Goal: Task Accomplishment & Management: Complete application form

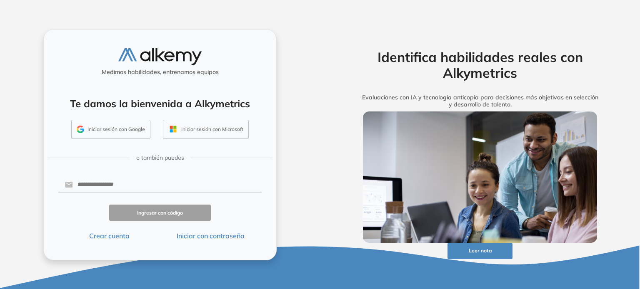
click at [113, 126] on button "Iniciar sesión con Google" at bounding box center [110, 129] width 79 height 19
click at [135, 188] on input "text" at bounding box center [167, 185] width 189 height 16
paste input "**********"
type input "**********"
click at [145, 214] on button "Ingresar con código" at bounding box center [160, 213] width 102 height 16
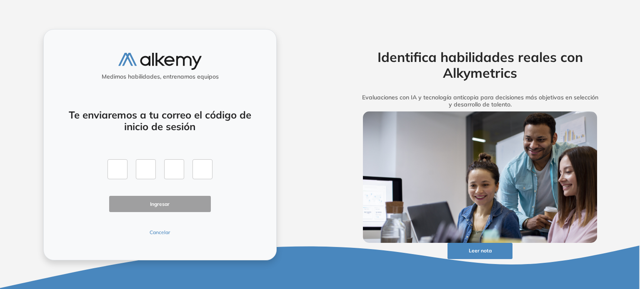
click at [162, 231] on button "Cancelar" at bounding box center [160, 232] width 102 height 7
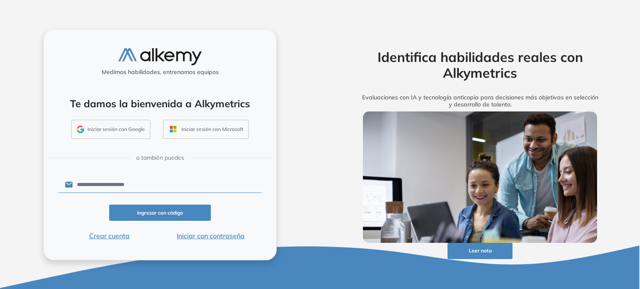
click at [148, 212] on button "Ingresar con código" at bounding box center [160, 213] width 102 height 16
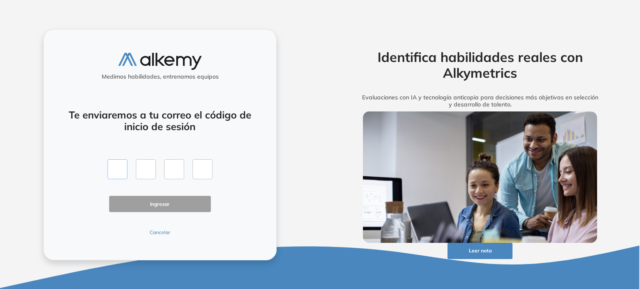
click at [120, 168] on input "text" at bounding box center [117, 170] width 20 height 20
type input "*"
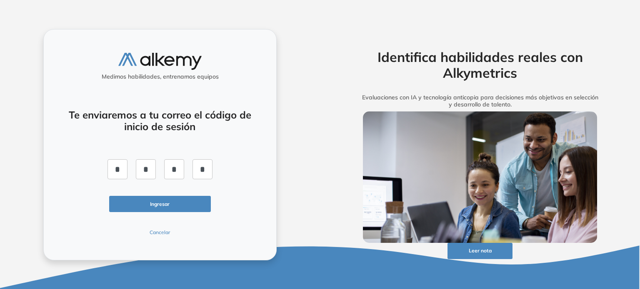
click at [166, 205] on button "Ingresar" at bounding box center [160, 204] width 102 height 16
click at [122, 172] on input "*" at bounding box center [117, 170] width 20 height 20
type input "*"
click at [182, 165] on input "*" at bounding box center [174, 170] width 20 height 20
type input "*"
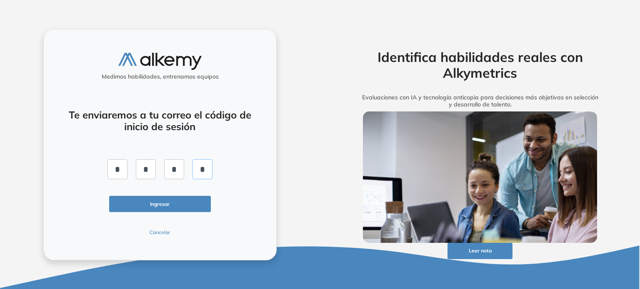
type input "*"
click at [152, 171] on input "*" at bounding box center [146, 170] width 20 height 20
type input "*"
click at [160, 206] on button "Ingresar" at bounding box center [160, 204] width 102 height 16
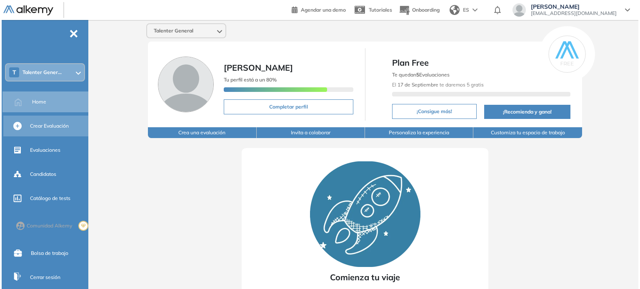
scroll to position [34, 0]
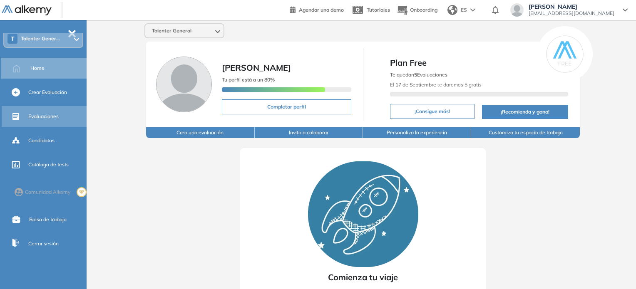
click at [50, 117] on span "Evaluaciones" at bounding box center [43, 116] width 30 height 7
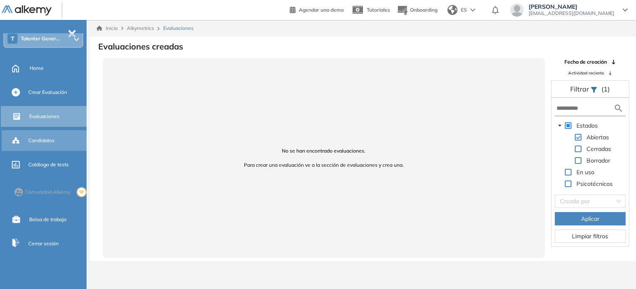
click at [37, 142] on span "Candidatos" at bounding box center [41, 140] width 26 height 7
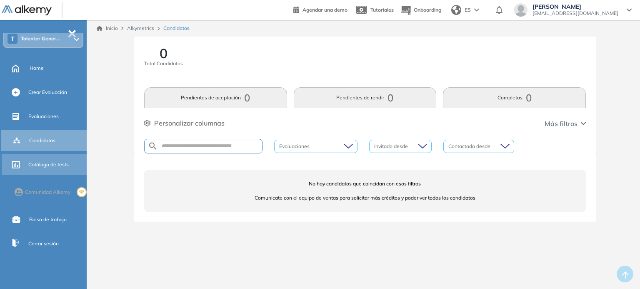
click at [35, 167] on span "Catálogo de tests" at bounding box center [48, 164] width 40 height 7
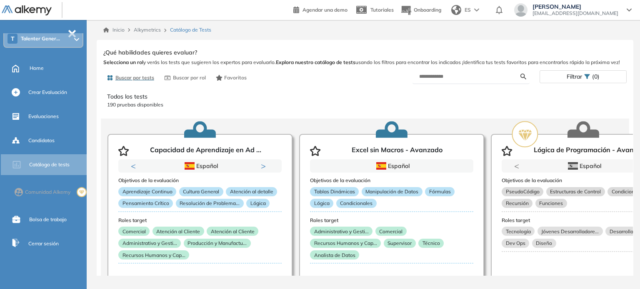
scroll to position [42, 0]
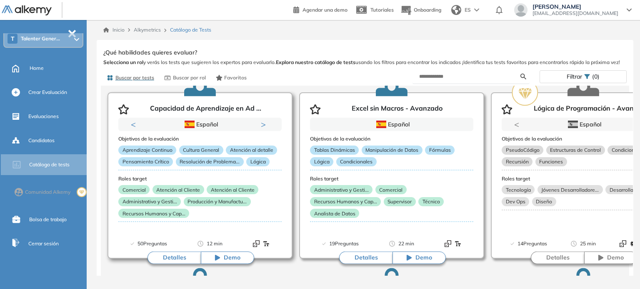
click at [262, 125] on button "Next" at bounding box center [265, 124] width 8 height 8
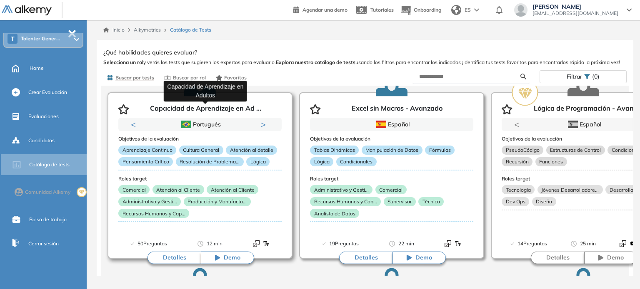
click at [260, 107] on p "Capacidad de Aprendizaje en Ad ..." at bounding box center [205, 110] width 111 height 10
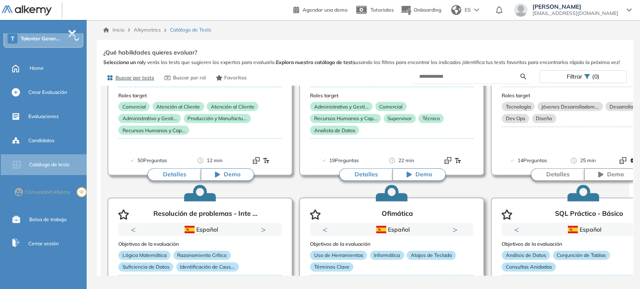
scroll to position [167, 0]
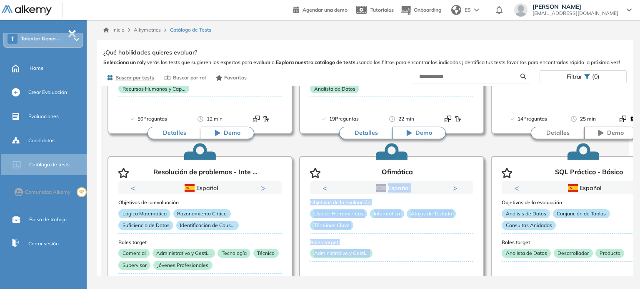
drag, startPoint x: 501, startPoint y: 147, endPoint x: 450, endPoint y: 149, distance: 50.9
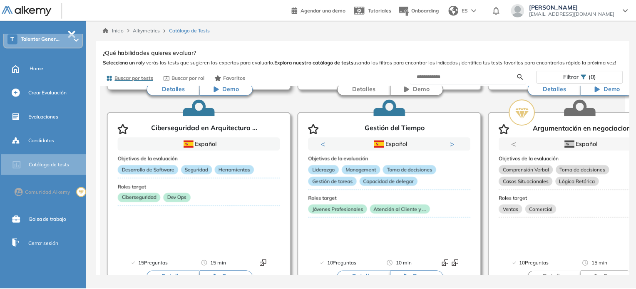
scroll to position [1950, 0]
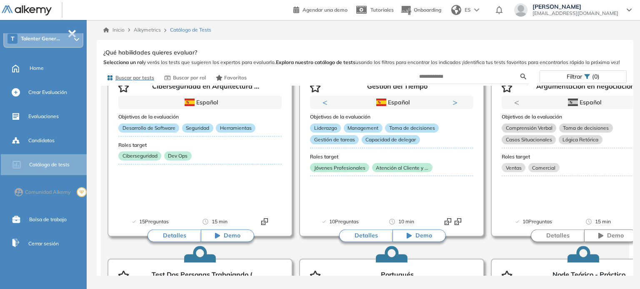
click at [45, 35] on div "T Talenter Gener..." at bounding box center [43, 38] width 78 height 17
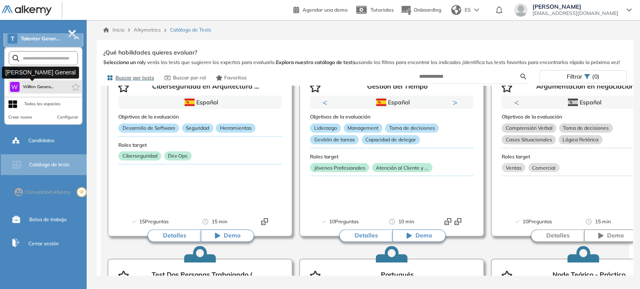
click at [45, 89] on span "Willinn Genera..." at bounding box center [38, 87] width 31 height 7
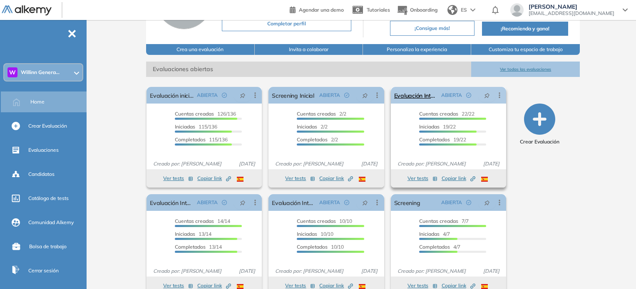
scroll to position [98, 0]
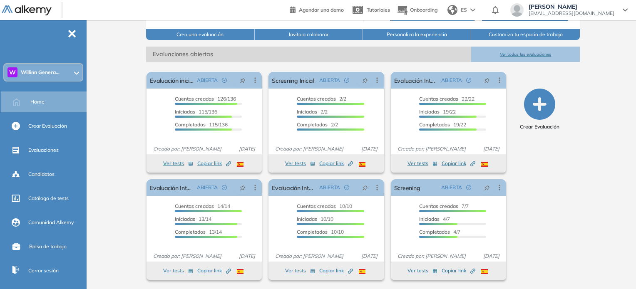
click at [53, 70] on span "Willinn Genera..." at bounding box center [40, 72] width 39 height 7
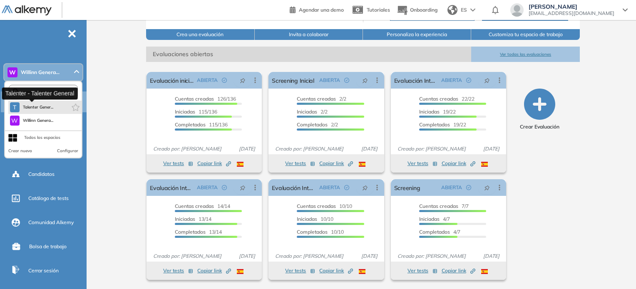
click at [39, 104] on span "Talenter Gener..." at bounding box center [38, 107] width 31 height 7
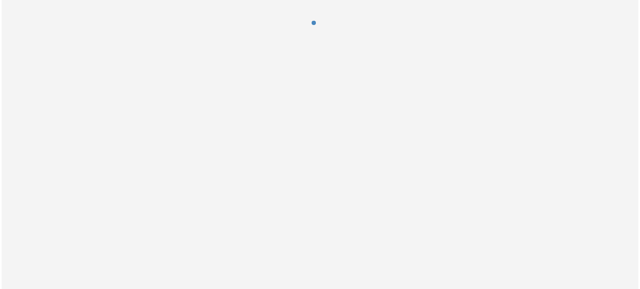
scroll to position [0, 0]
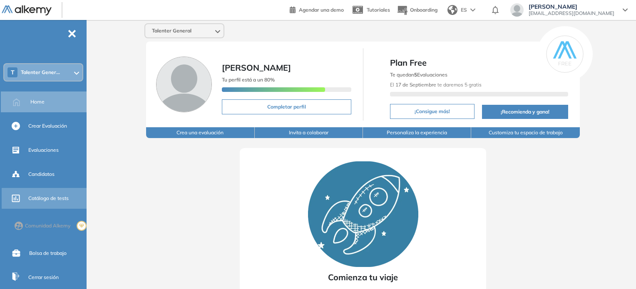
click at [50, 200] on span "Catálogo de tests" at bounding box center [48, 198] width 40 height 7
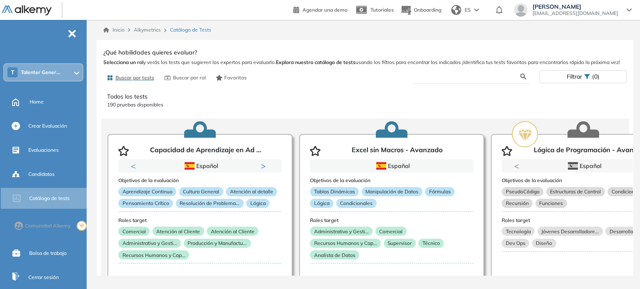
click at [484, 80] on input "text" at bounding box center [470, 76] width 102 height 7
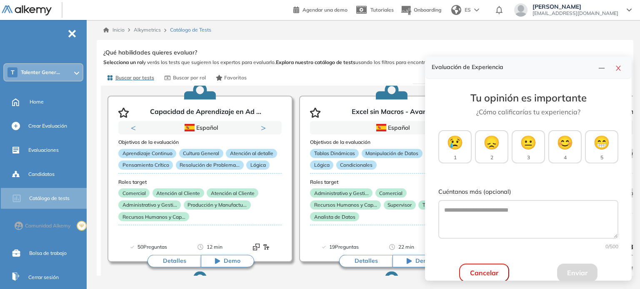
scroll to position [41, 0]
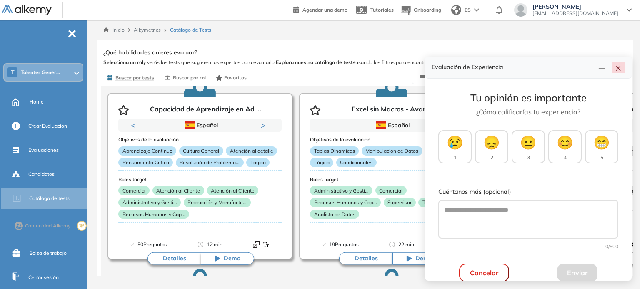
click at [619, 72] on button "button" at bounding box center [617, 68] width 13 height 12
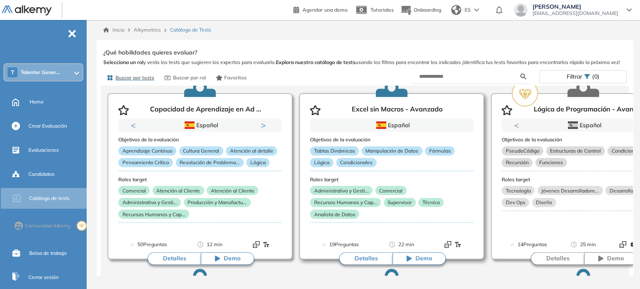
scroll to position [0, 0]
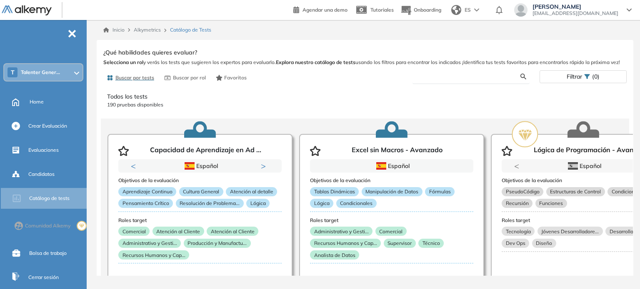
click at [494, 78] on input "text" at bounding box center [470, 76] width 102 height 7
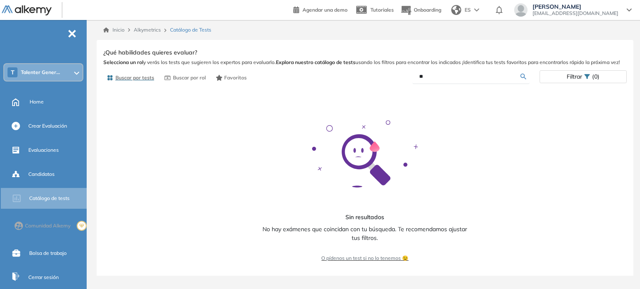
type input "*"
type input "**********"
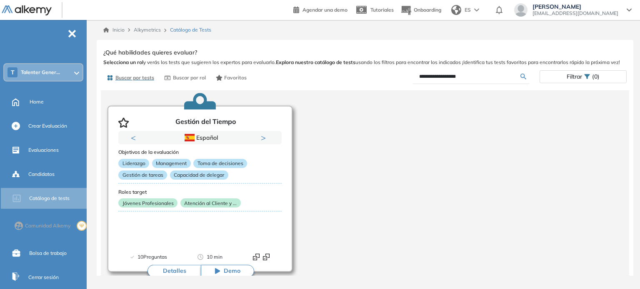
scroll to position [41, 0]
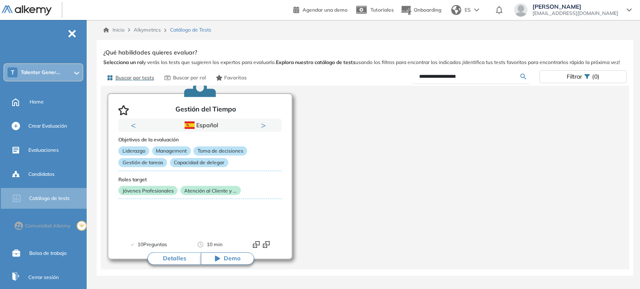
click at [215, 258] on icon at bounding box center [217, 259] width 5 height 6
click at [48, 127] on span "Crear Evaluación" at bounding box center [47, 125] width 39 height 7
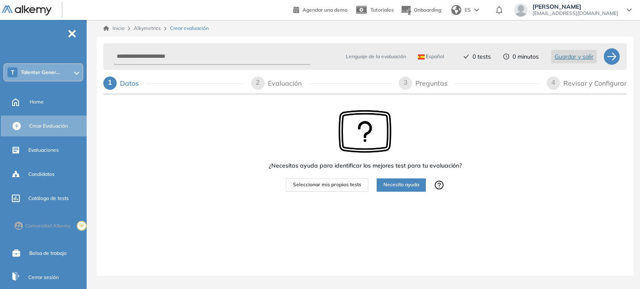
click at [346, 185] on span "Seleccionar mis propios tests" at bounding box center [327, 185] width 68 height 8
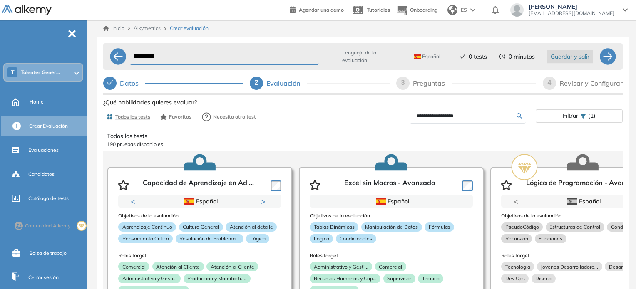
click at [501, 116] on input "**********" at bounding box center [467, 115] width 100 height 7
click at [518, 116] on div "**********" at bounding box center [363, 223] width 520 height 253
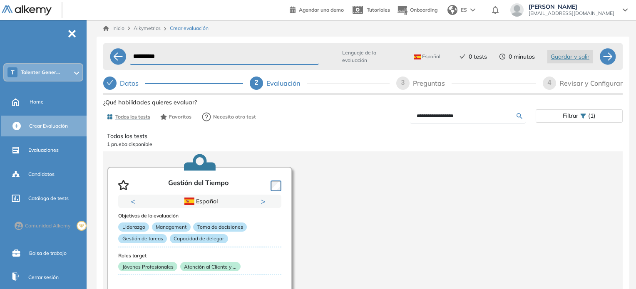
drag, startPoint x: 498, startPoint y: 121, endPoint x: 497, endPoint y: 116, distance: 5.2
click at [498, 120] on form "**********" at bounding box center [468, 116] width 116 height 15
click at [497, 115] on input "**********" at bounding box center [467, 115] width 100 height 7
drag, startPoint x: 490, startPoint y: 120, endPoint x: 414, endPoint y: 128, distance: 76.3
click at [415, 125] on div "**********" at bounding box center [363, 223] width 520 height 253
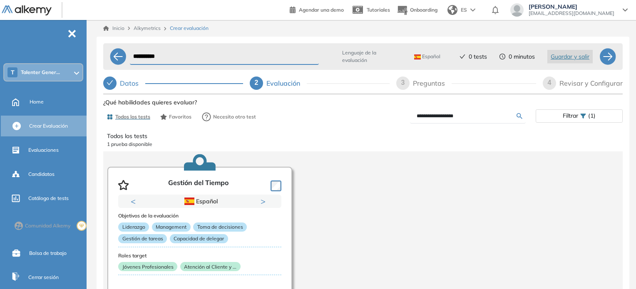
click at [582, 115] on icon at bounding box center [583, 116] width 5 height 5
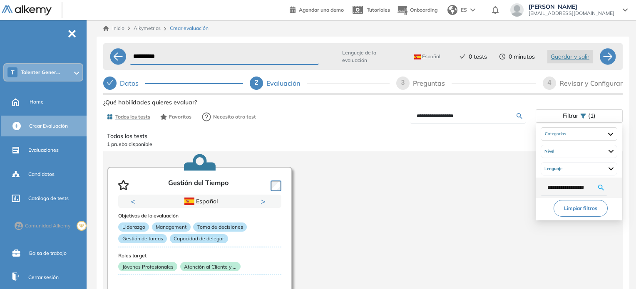
drag, startPoint x: 595, startPoint y: 187, endPoint x: 517, endPoint y: 195, distance: 78.6
click at [518, 196] on body "**********" at bounding box center [318, 144] width 636 height 289
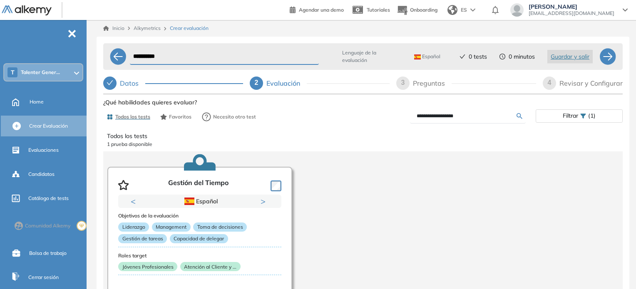
click at [480, 116] on input "**********" at bounding box center [467, 115] width 100 height 7
type input "*"
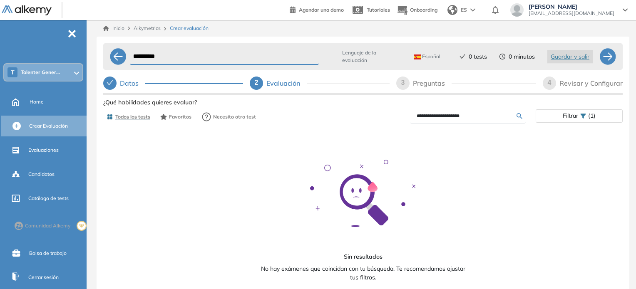
drag, startPoint x: 469, startPoint y: 115, endPoint x: 423, endPoint y: 124, distance: 47.4
click at [423, 124] on div "**********" at bounding box center [363, 117] width 520 height 17
type input "*"
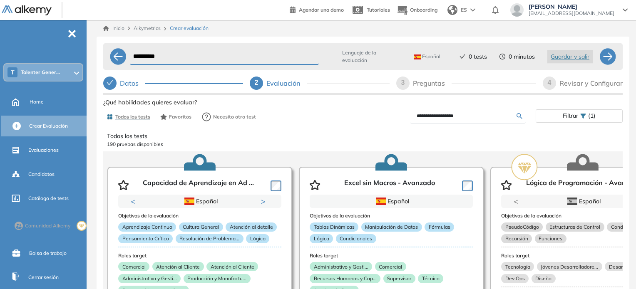
type input "**********"
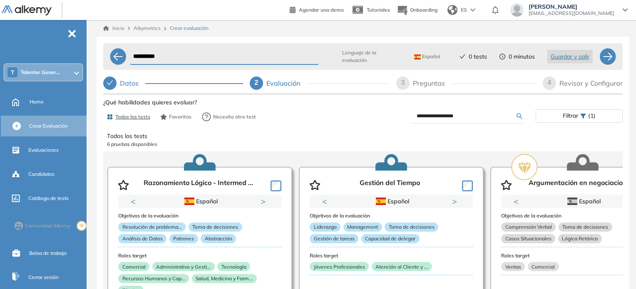
click at [517, 120] on form "**********" at bounding box center [468, 116] width 116 height 15
click at [520, 115] on icon at bounding box center [520, 116] width 6 height 6
click at [64, 202] on div "Catálogo de tests" at bounding box center [56, 199] width 57 height 14
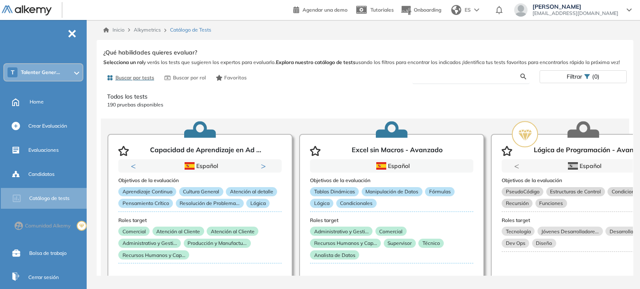
click at [450, 80] on input "text" at bounding box center [470, 76] width 102 height 7
type input "**********"
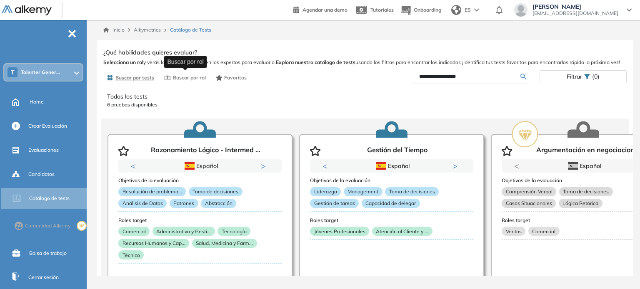
click at [178, 79] on span "Buscar por rol" at bounding box center [189, 77] width 33 height 7
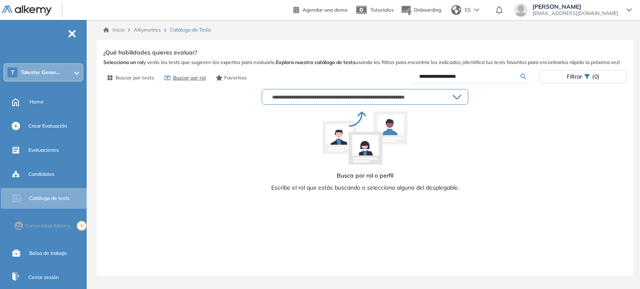
click at [337, 96] on input "text" at bounding box center [361, 97] width 184 height 7
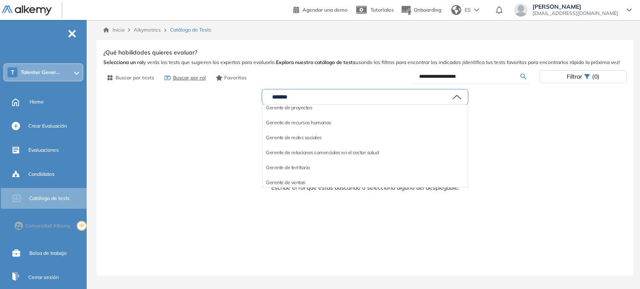
scroll to position [208, 0]
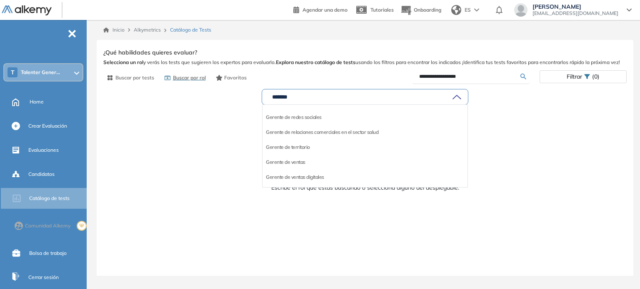
type input "*******"
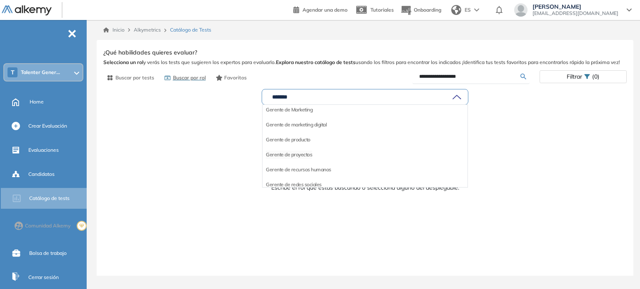
scroll to position [140, 0]
click at [308, 155] on li "Gerente de proyectos" at bounding box center [289, 155] width 46 height 8
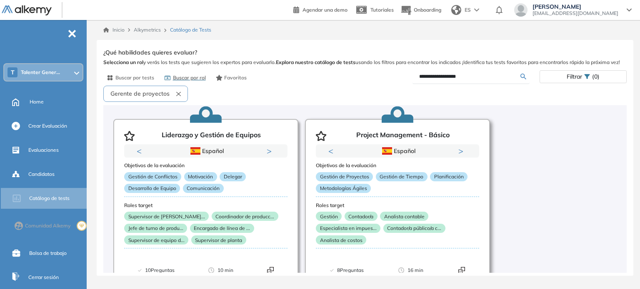
scroll to position [0, 0]
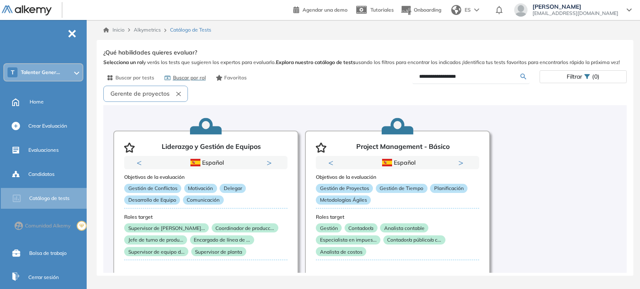
click at [487, 78] on input "**********" at bounding box center [470, 76] width 102 height 7
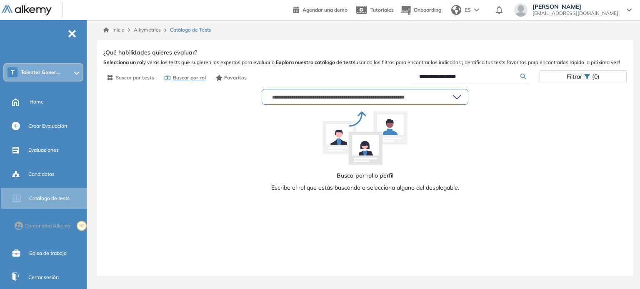
click at [380, 101] on div at bounding box center [365, 97] width 206 height 15
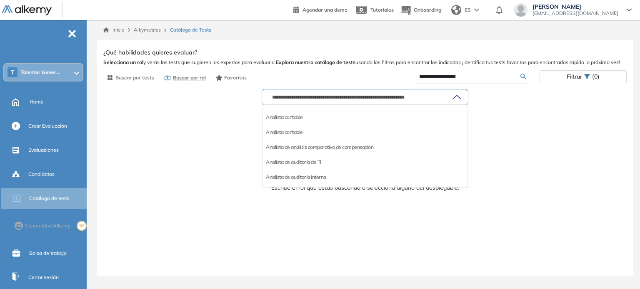
scroll to position [250, 0]
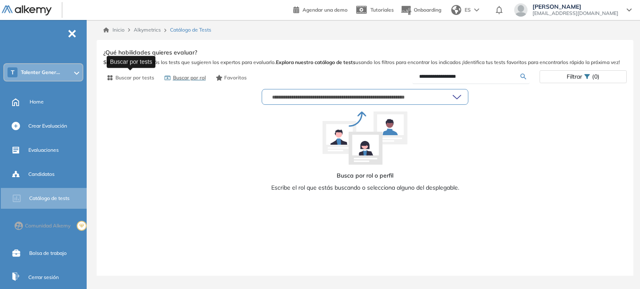
click at [146, 75] on span "Buscar por tests" at bounding box center [134, 77] width 39 height 7
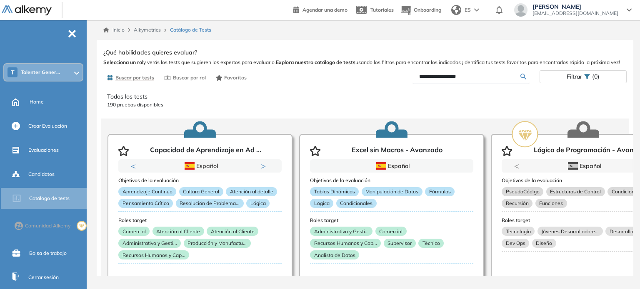
click at [497, 80] on input "**********" at bounding box center [470, 76] width 102 height 7
drag, startPoint x: 484, startPoint y: 73, endPoint x: 412, endPoint y: 82, distance: 71.8
click at [413, 82] on form "**********" at bounding box center [470, 77] width 117 height 15
type input "**********"
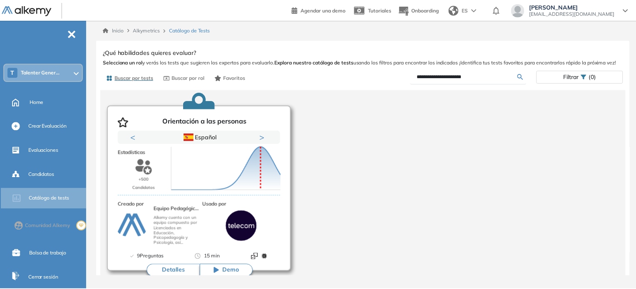
scroll to position [41, 0]
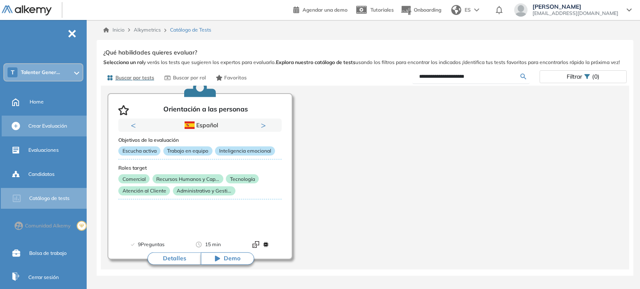
click at [46, 130] on span "Crear Evaluación" at bounding box center [47, 125] width 39 height 7
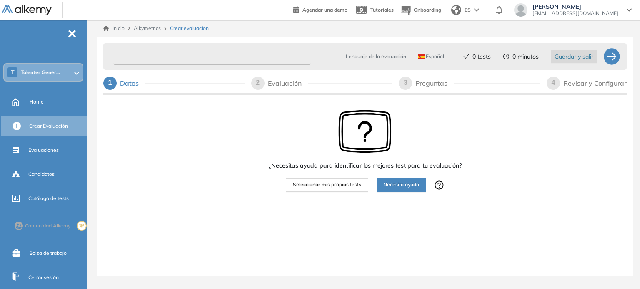
click at [179, 61] on input "text" at bounding box center [211, 57] width 197 height 16
drag, startPoint x: 140, startPoint y: 176, endPoint x: 129, endPoint y: 171, distance: 12.1
click at [140, 175] on div "¿Necesitas ayuda para identificar los mejores test para tu evaluación? Seleccio…" at bounding box center [364, 177] width 523 height 160
click at [253, 61] on input "text" at bounding box center [211, 57] width 197 height 16
click at [193, 59] on input "text" at bounding box center [211, 57] width 197 height 16
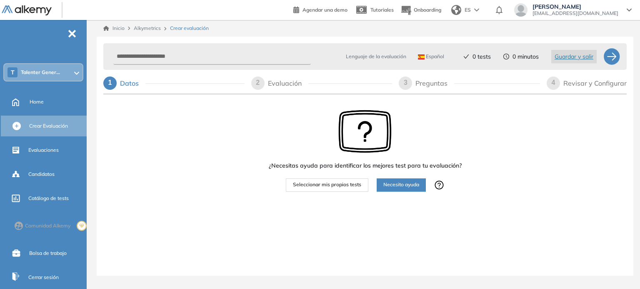
click at [195, 29] on span "Crear evaluación" at bounding box center [189, 28] width 39 height 7
click at [197, 52] on input "text" at bounding box center [211, 57] width 197 height 16
type input "********"
click at [613, 58] on div at bounding box center [611, 56] width 17 height 17
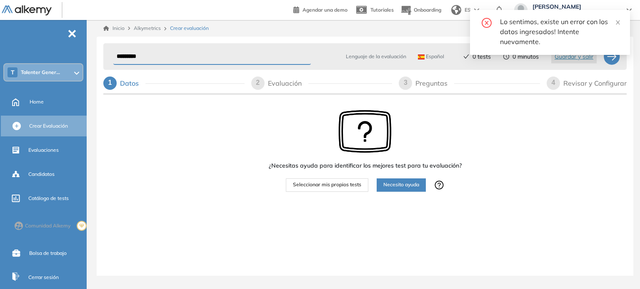
click at [169, 61] on input "********" at bounding box center [211, 57] width 197 height 16
click at [617, 23] on icon "close" at bounding box center [618, 23] width 6 height 6
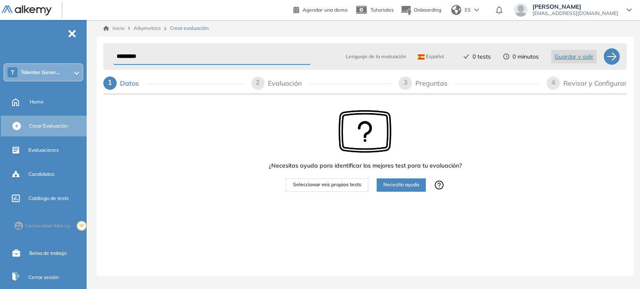
drag, startPoint x: 166, startPoint y: 58, endPoint x: 103, endPoint y: 68, distance: 63.7
click at [103, 68] on div "******** Lenguaje de la evaluación Español Español Inglés Portugués 0 tests 0 m…" at bounding box center [364, 56] width 523 height 27
click at [187, 28] on span "Crear evaluación" at bounding box center [189, 28] width 39 height 7
click at [165, 53] on input "********" at bounding box center [211, 57] width 197 height 16
drag, startPoint x: 165, startPoint y: 53, endPoint x: 152, endPoint y: 60, distance: 15.3
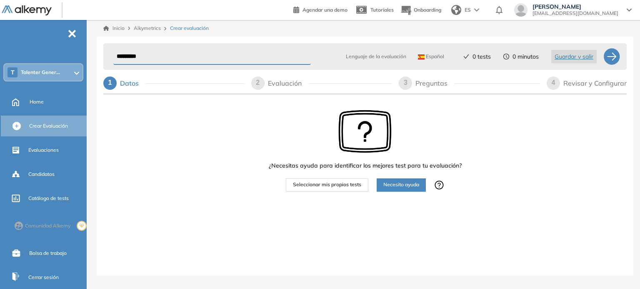
click at [117, 63] on input "********" at bounding box center [211, 57] width 197 height 16
click at [611, 55] on div at bounding box center [611, 56] width 17 height 17
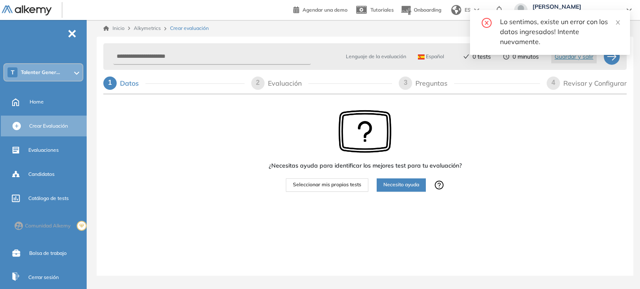
click at [612, 22] on div "Lo sentimos, existe un error con los datos ingresados! Intente nuevamente." at bounding box center [560, 32] width 120 height 30
click at [619, 23] on icon "close" at bounding box center [618, 23] width 6 height 6
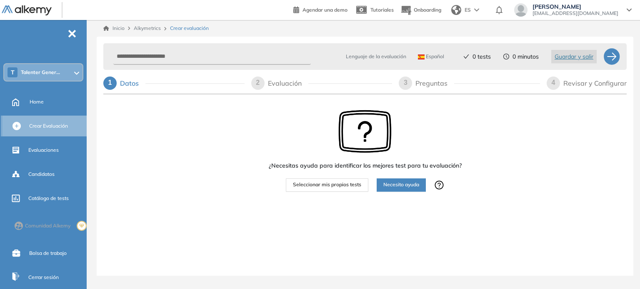
click at [59, 124] on span "Crear Evaluación" at bounding box center [48, 125] width 39 height 7
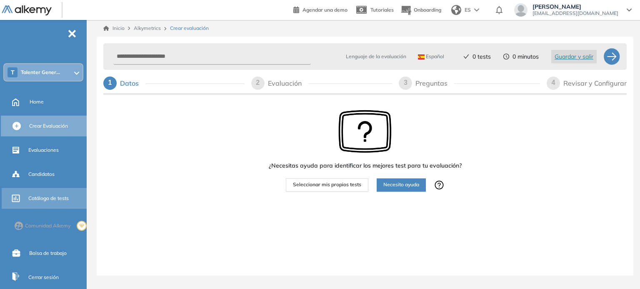
click at [55, 200] on span "Catálogo de tests" at bounding box center [48, 198] width 40 height 7
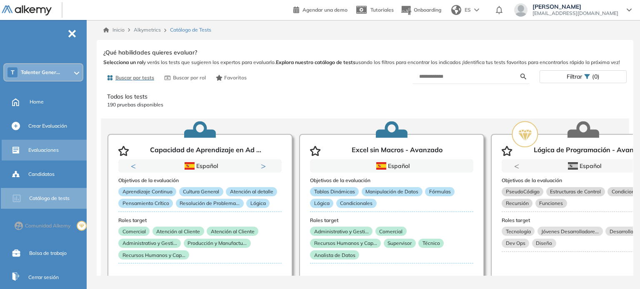
click at [65, 147] on div "Evaluaciones" at bounding box center [56, 150] width 57 height 14
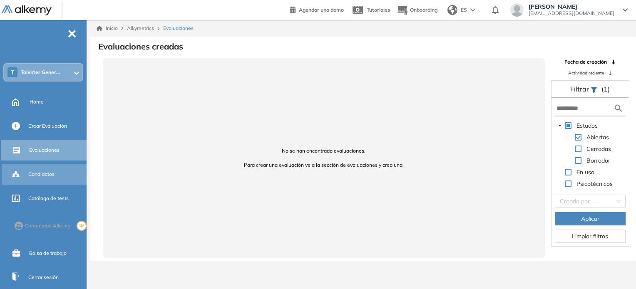
click at [43, 176] on span "Candidatos" at bounding box center [41, 174] width 26 height 7
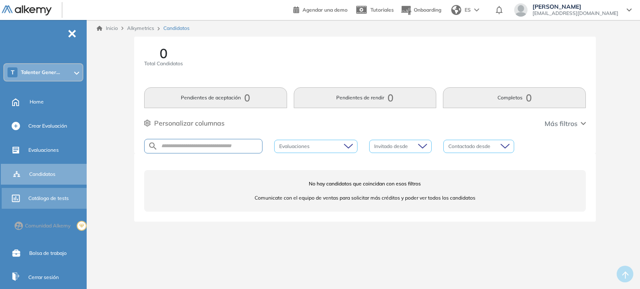
click at [45, 199] on span "Catálogo de tests" at bounding box center [48, 198] width 40 height 7
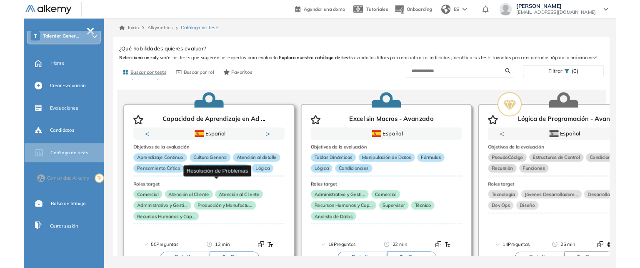
scroll to position [42, 0]
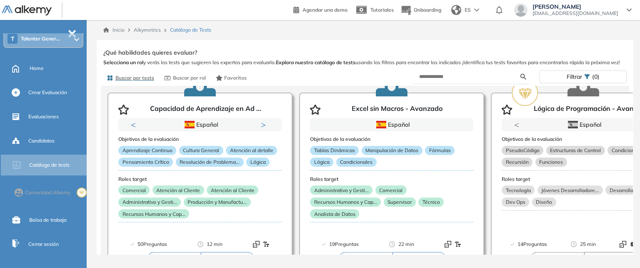
click at [252, 36] on div "Inicio Alkymetrics Catálogo de Tests" at bounding box center [365, 30] width 537 height 20
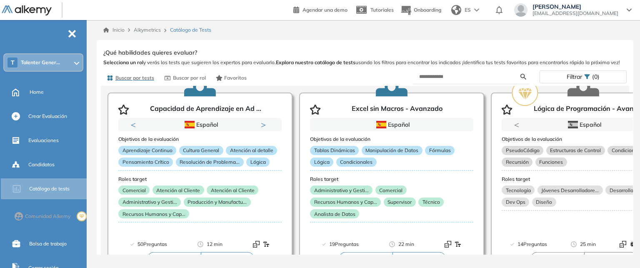
scroll to position [0, 0]
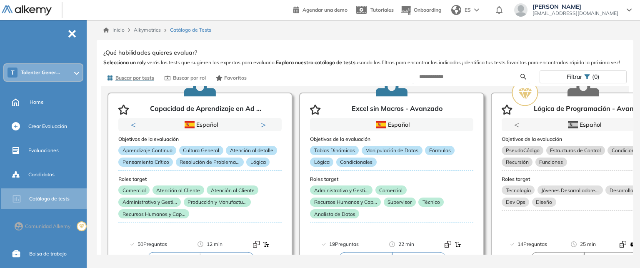
click at [52, 72] on span "Talenter Gener..." at bounding box center [40, 72] width 39 height 7
click at [245, 42] on div "Ver preguntas de muestra Demo Experiencia Starter Validado undefined minutos Pr…" at bounding box center [365, 154] width 537 height 229
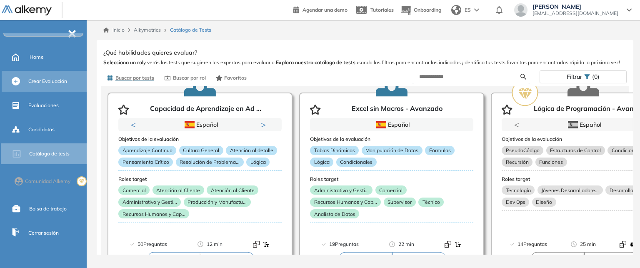
scroll to position [55, 0]
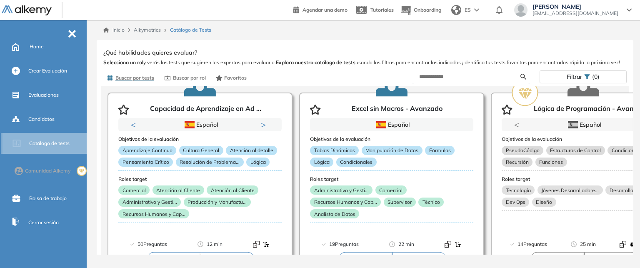
click at [56, 145] on span "Catálogo de tests" at bounding box center [49, 143] width 40 height 7
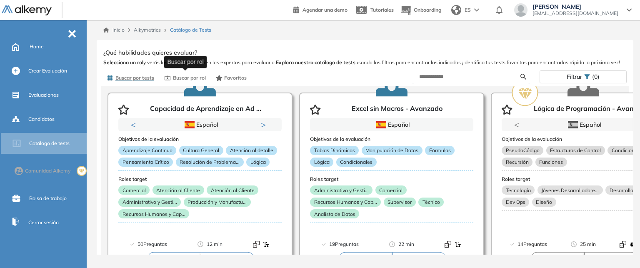
click at [205, 80] on span "Buscar por rol" at bounding box center [189, 77] width 33 height 7
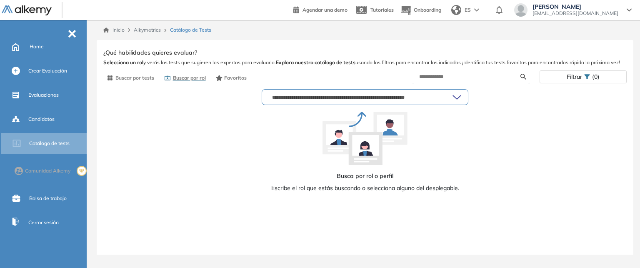
drag, startPoint x: 303, startPoint y: 91, endPoint x: 309, endPoint y: 100, distance: 10.7
click at [302, 91] on div at bounding box center [365, 97] width 206 height 15
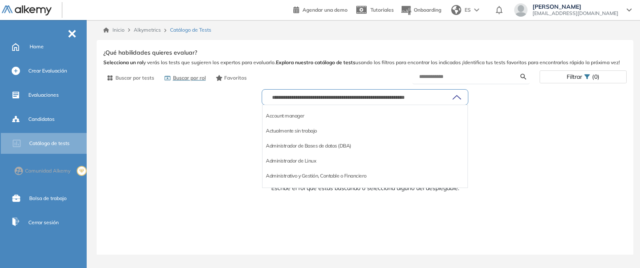
click at [329, 95] on input "text" at bounding box center [361, 97] width 184 height 7
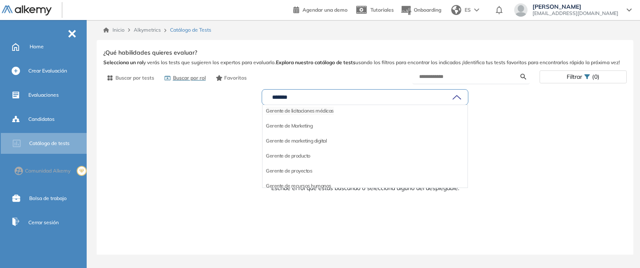
scroll to position [167, 0]
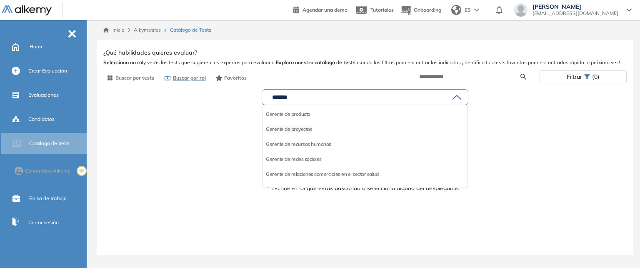
type input "*******"
click at [303, 127] on li "Gerente de proyectos" at bounding box center [289, 129] width 46 height 8
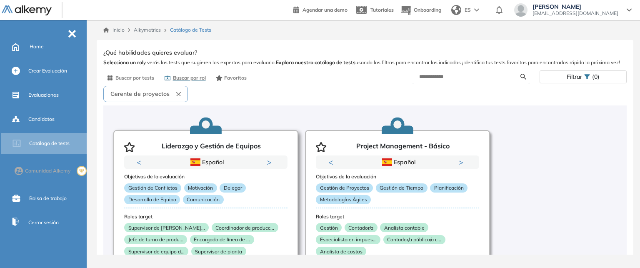
scroll to position [0, 0]
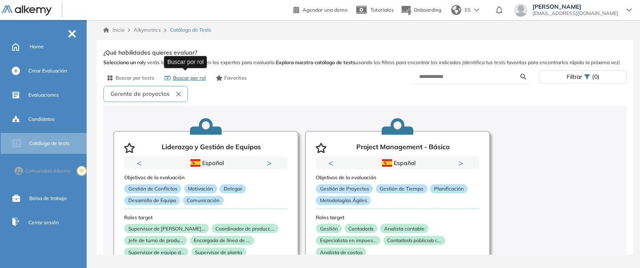
click at [187, 79] on span "Buscar por rol" at bounding box center [189, 77] width 33 height 7
drag, startPoint x: 52, startPoint y: 68, endPoint x: 269, endPoint y: 3, distance: 226.0
click at [52, 68] on span "Crear Evaluación" at bounding box center [47, 70] width 39 height 7
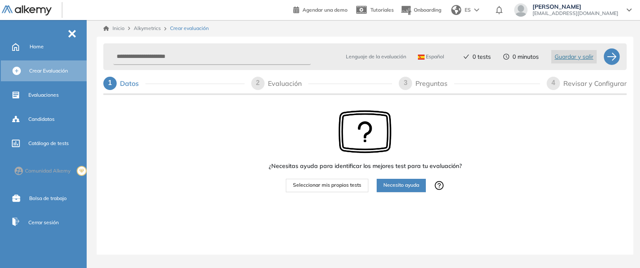
click at [343, 189] on span "Seleccionar mis propios tests" at bounding box center [327, 185] width 68 height 8
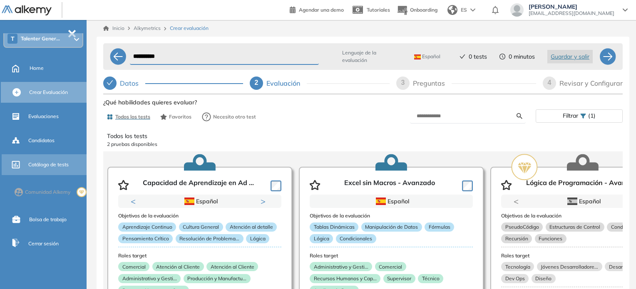
click at [47, 165] on span "Catálogo de tests" at bounding box center [48, 164] width 40 height 7
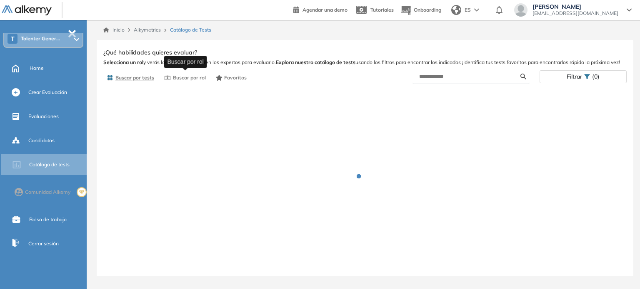
click at [194, 79] on span "Buscar por rol" at bounding box center [189, 77] width 33 height 7
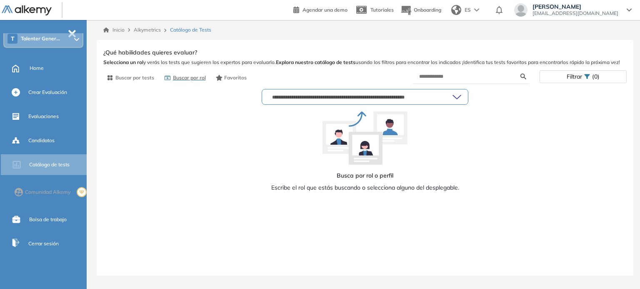
click at [283, 94] on input "text" at bounding box center [361, 97] width 184 height 7
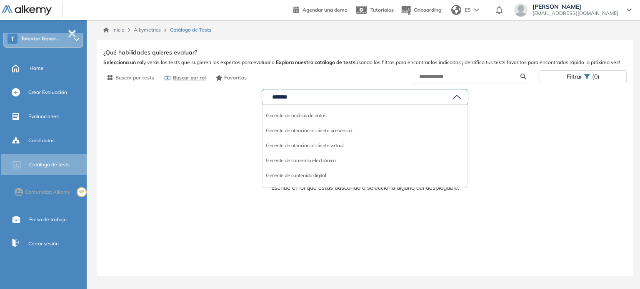
type input "*******"
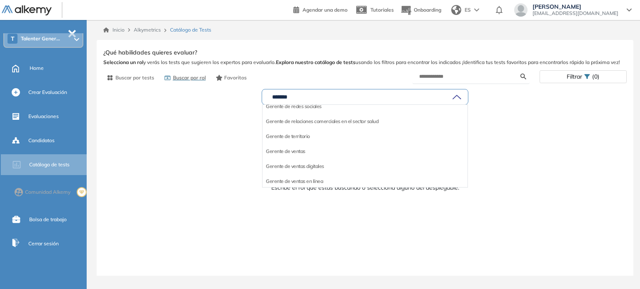
scroll to position [224, 0]
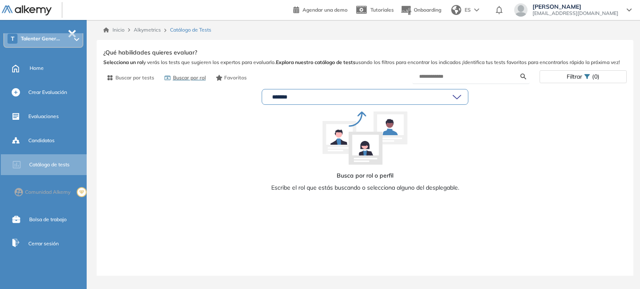
click at [234, 151] on div "******* Gerente de análisis de datos Gerente de atención al cliente presencial …" at bounding box center [364, 196] width 523 height 220
click at [39, 164] on span "Catálogo de tests" at bounding box center [49, 164] width 40 height 7
click at [380, 101] on div "*******" at bounding box center [365, 97] width 206 height 15
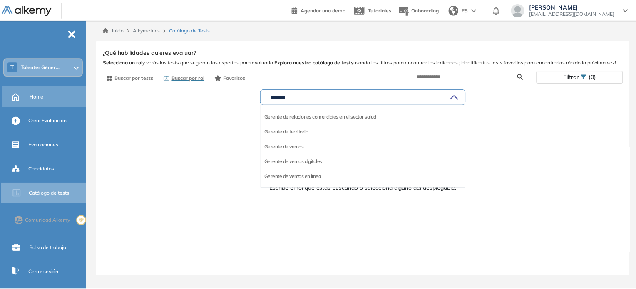
scroll to position [0, 0]
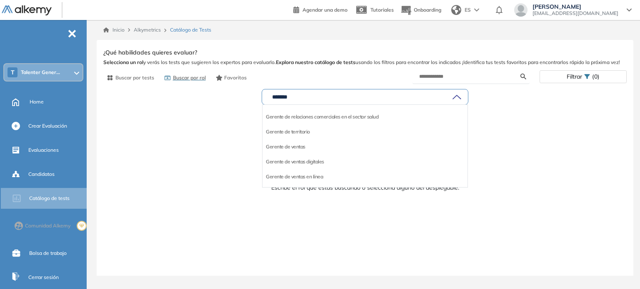
click at [56, 74] on span "Talenter Gener..." at bounding box center [40, 72] width 39 height 7
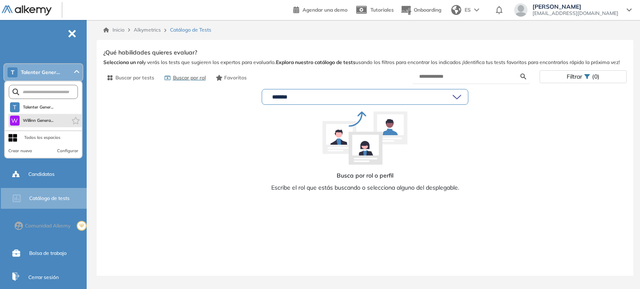
click at [61, 122] on li "W Willinn Genera..." at bounding box center [44, 120] width 73 height 13
click at [29, 125] on button "W Willinn Genera..." at bounding box center [32, 121] width 44 height 10
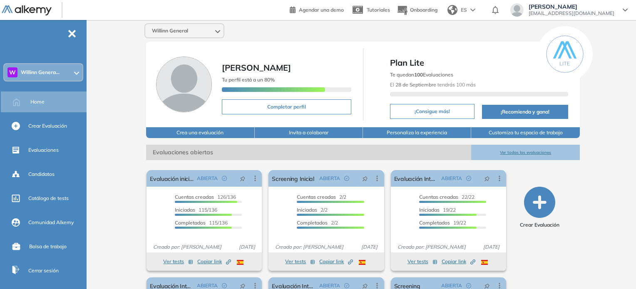
scroll to position [83, 0]
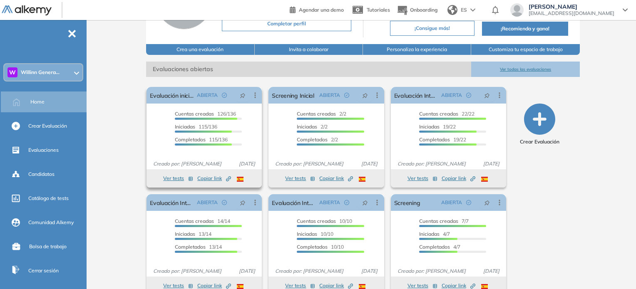
click at [177, 180] on button "Ver tests" at bounding box center [178, 179] width 30 height 10
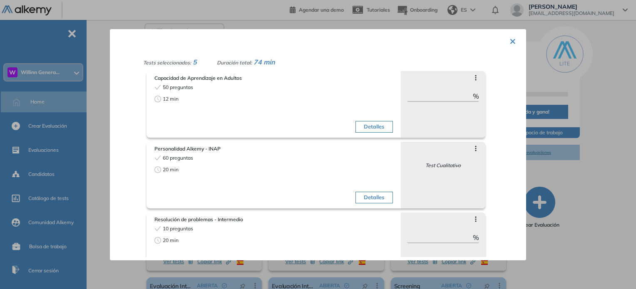
scroll to position [0, 0]
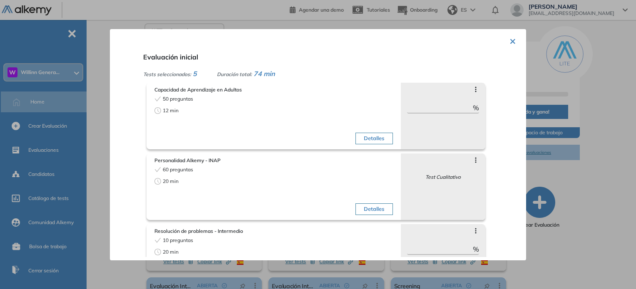
click at [512, 40] on button "×" at bounding box center [513, 40] width 7 height 16
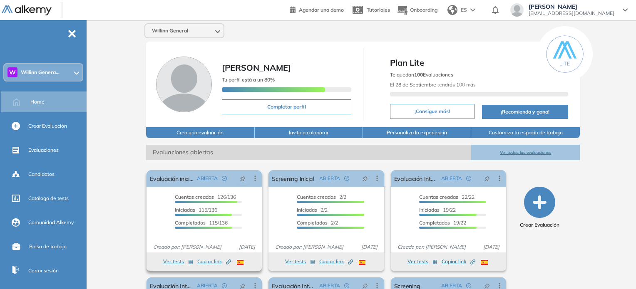
click at [204, 220] on span "Completados" at bounding box center [190, 223] width 31 height 6
click at [177, 263] on button "Ver tests" at bounding box center [178, 262] width 30 height 10
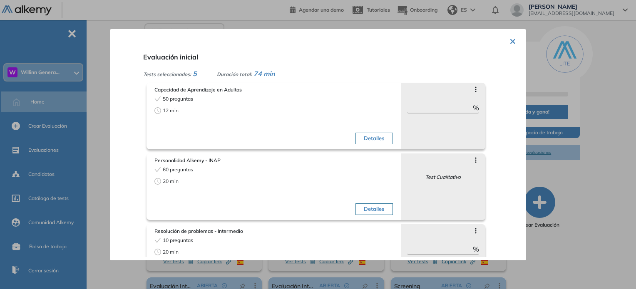
scroll to position [42, 0]
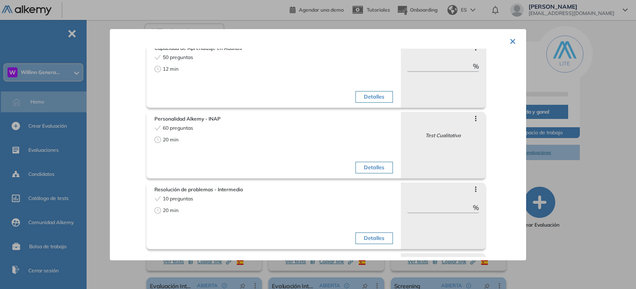
click at [375, 96] on button "Detalles" at bounding box center [374, 97] width 37 height 12
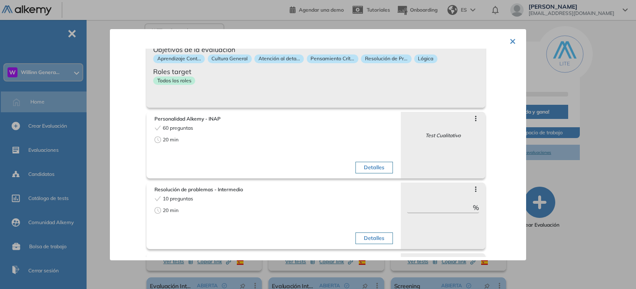
click at [359, 164] on button "Detalles" at bounding box center [374, 168] width 37 height 12
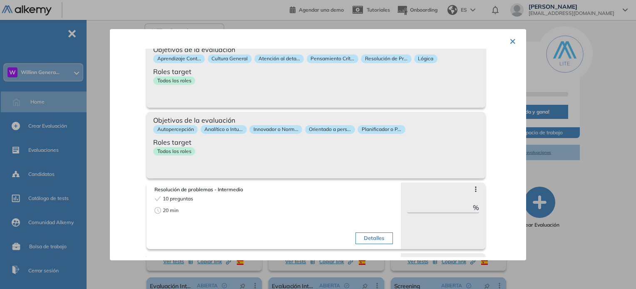
scroll to position [125, 0]
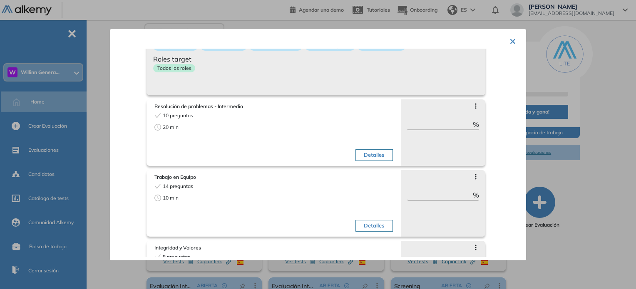
click at [365, 156] on button "Detalles" at bounding box center [374, 156] width 37 height 12
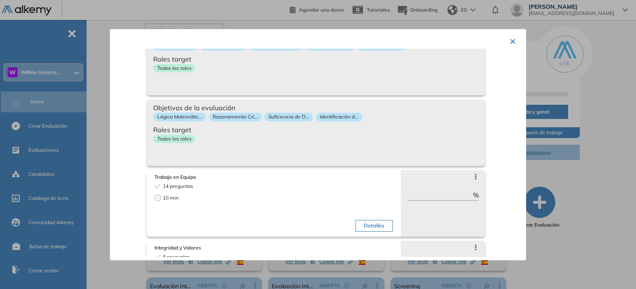
click at [359, 230] on button "Detalles" at bounding box center [374, 226] width 37 height 12
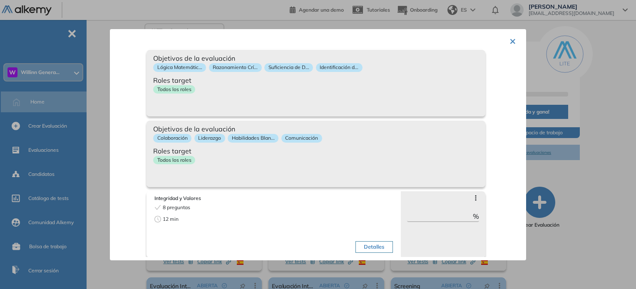
scroll to position [178, 0]
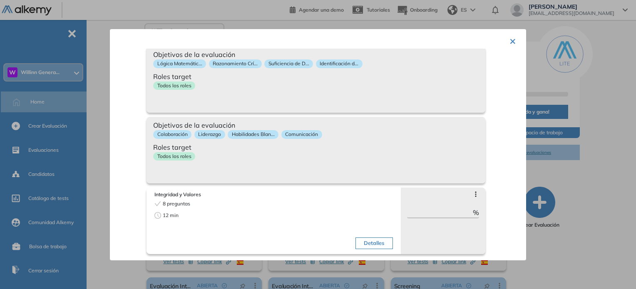
click at [370, 246] on button "Detalles" at bounding box center [374, 244] width 37 height 12
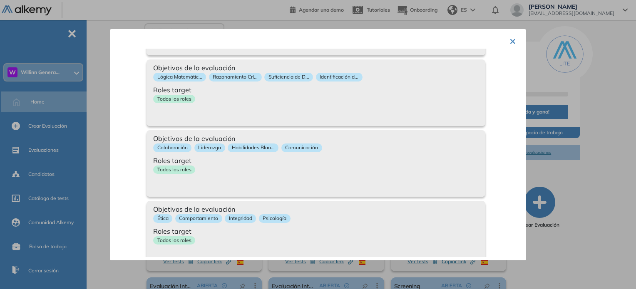
scroll to position [167, 0]
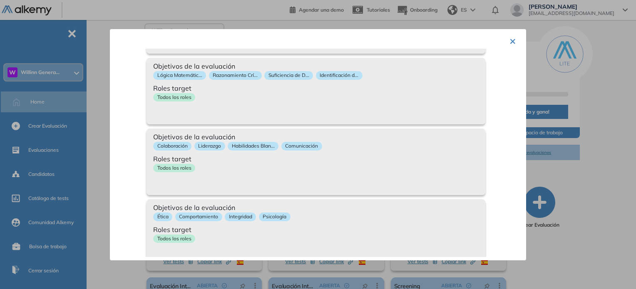
click at [512, 41] on button "×" at bounding box center [513, 40] width 7 height 16
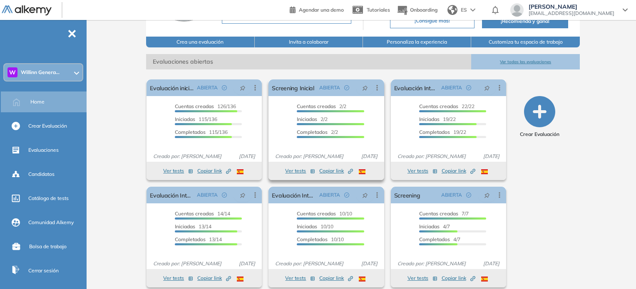
scroll to position [98, 0]
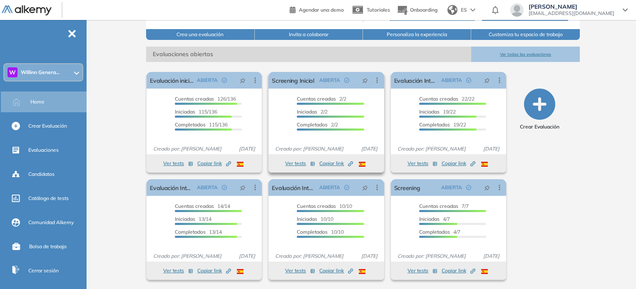
click at [297, 162] on button "Ver tests" at bounding box center [300, 164] width 30 height 10
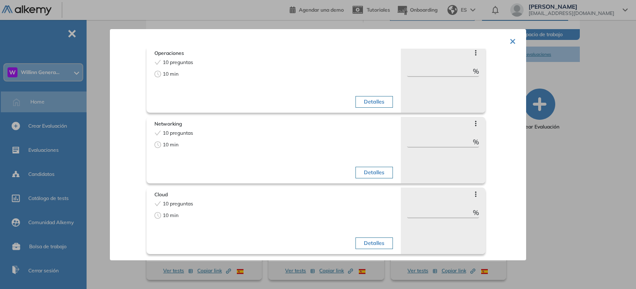
scroll to position [0, 0]
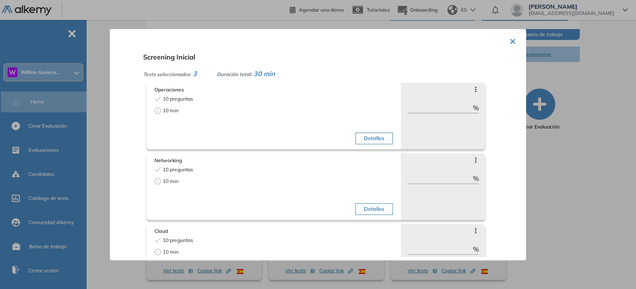
click at [510, 40] on button "×" at bounding box center [513, 40] width 7 height 16
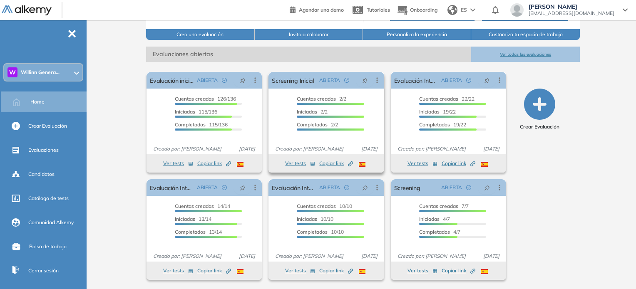
click at [302, 162] on button "Ver tests" at bounding box center [300, 164] width 30 height 10
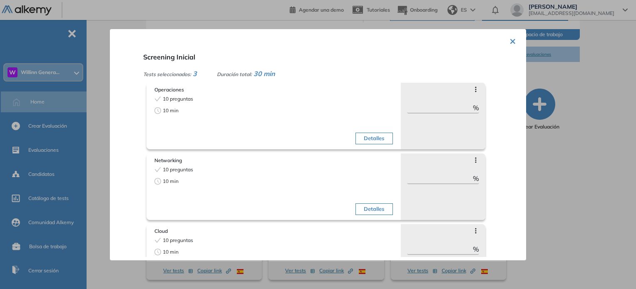
click at [511, 40] on button "×" at bounding box center [513, 40] width 7 height 16
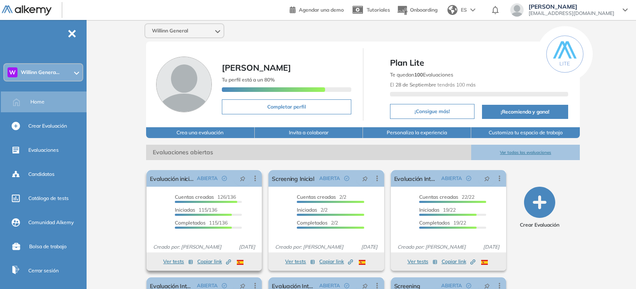
click at [175, 262] on button "Ver tests" at bounding box center [178, 262] width 30 height 10
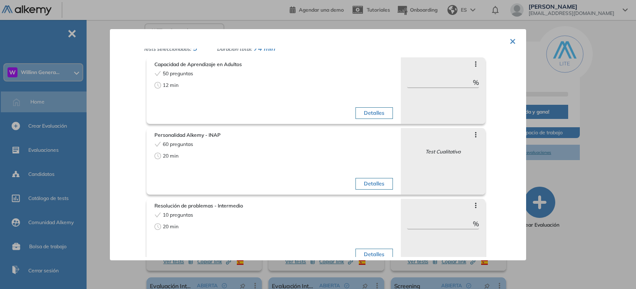
scroll to position [12, 0]
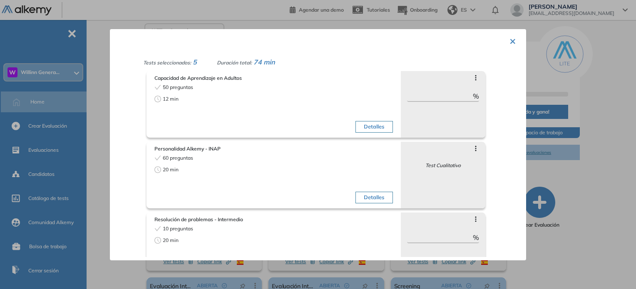
click at [365, 200] on button "Detalles" at bounding box center [374, 198] width 37 height 12
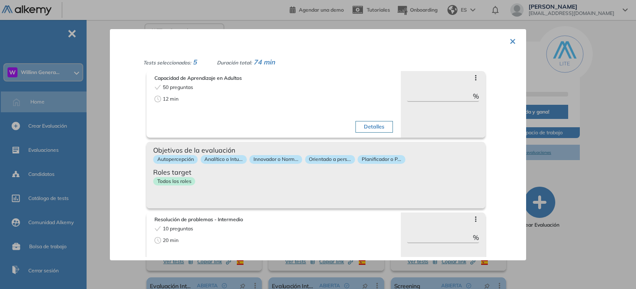
scroll to position [0, 0]
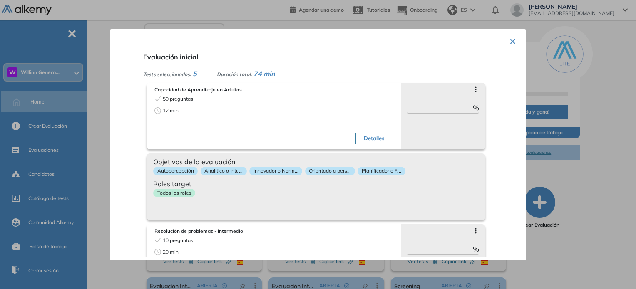
click at [510, 41] on button "×" at bounding box center [513, 40] width 7 height 16
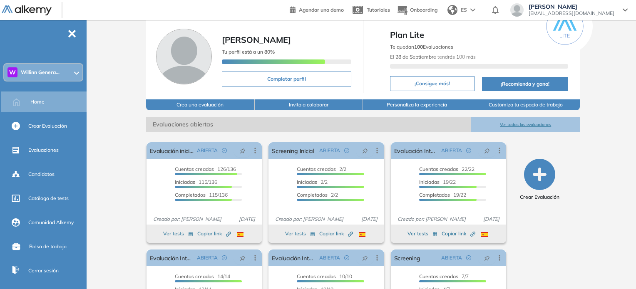
scroll to position [42, 0]
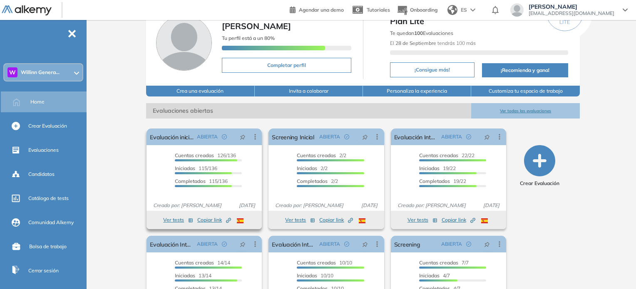
click at [178, 220] on button "Ver tests" at bounding box center [178, 220] width 30 height 10
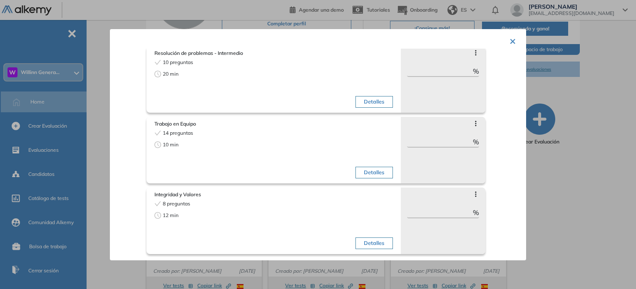
scroll to position [0, 0]
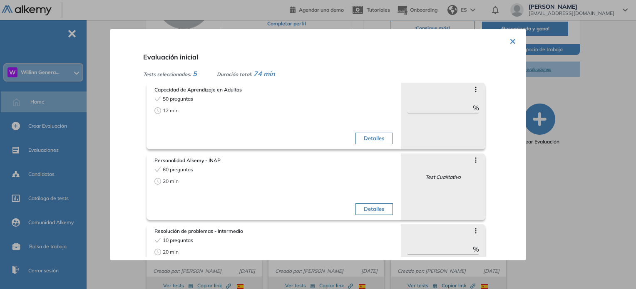
click at [606, 82] on div at bounding box center [318, 144] width 636 height 289
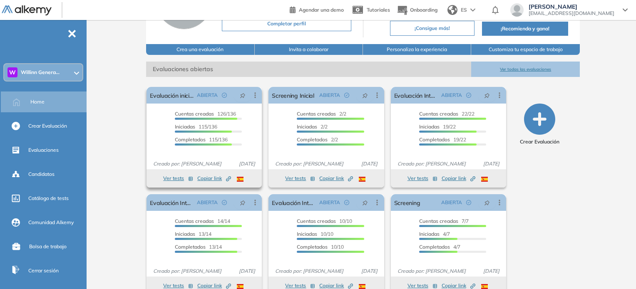
click at [172, 178] on button "Ver tests" at bounding box center [178, 179] width 30 height 10
click at [177, 179] on button "Ver tests" at bounding box center [178, 179] width 30 height 10
click at [177, 180] on button "Ver tests" at bounding box center [178, 179] width 30 height 10
click at [173, 178] on button "Ver tests" at bounding box center [178, 179] width 30 height 10
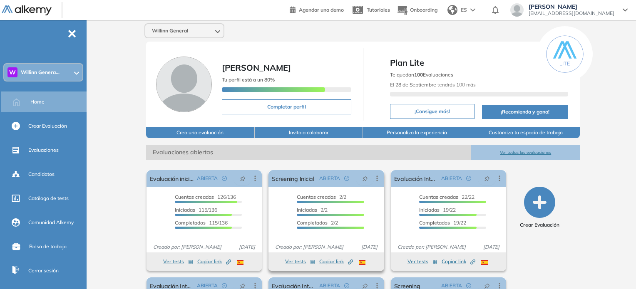
scroll to position [98, 0]
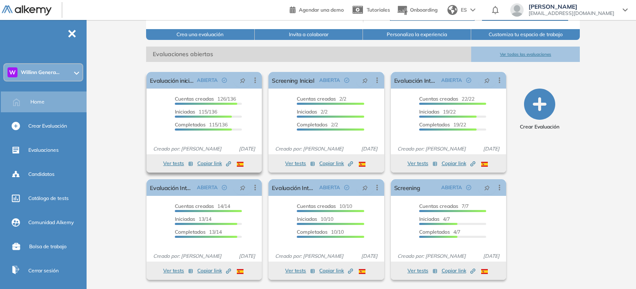
click at [175, 163] on button "Ver tests" at bounding box center [178, 164] width 30 height 10
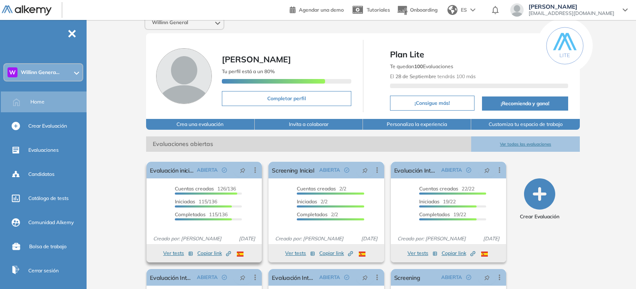
scroll to position [0, 0]
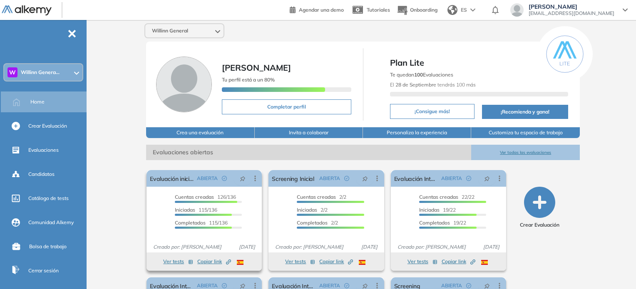
click at [215, 227] on div at bounding box center [203, 228] width 57 height 2
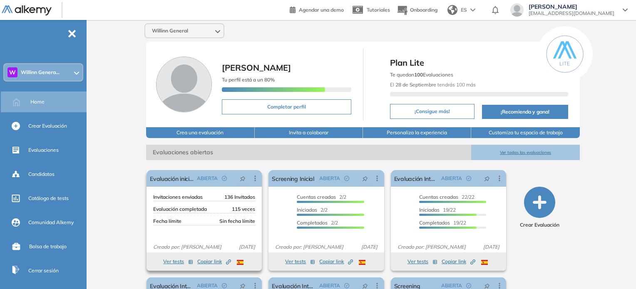
click at [212, 229] on div "Invitaciones enviadas 136 Invitados Evaluación completada 115 veces Fecha límit…" at bounding box center [204, 215] width 115 height 43
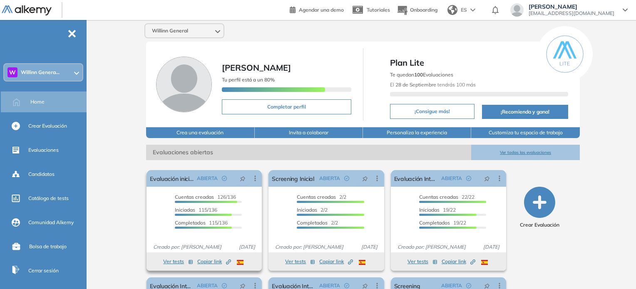
click at [175, 263] on button "Ver tests" at bounding box center [178, 262] width 30 height 10
click at [175, 265] on button "Ver tests" at bounding box center [178, 262] width 30 height 10
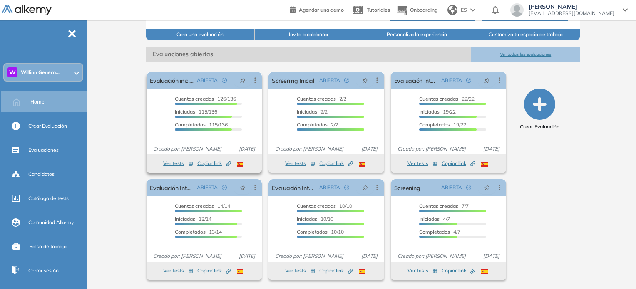
click at [181, 160] on button "Ver tests" at bounding box center [178, 164] width 30 height 10
click at [177, 162] on button "Ver tests" at bounding box center [178, 164] width 30 height 10
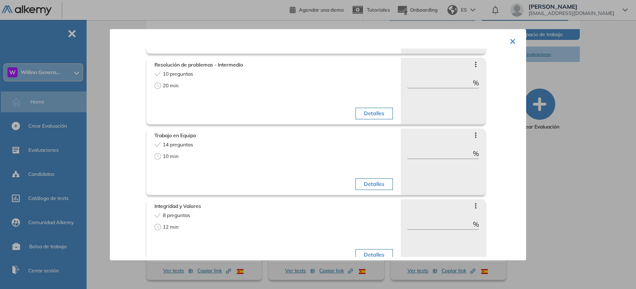
scroll to position [178, 0]
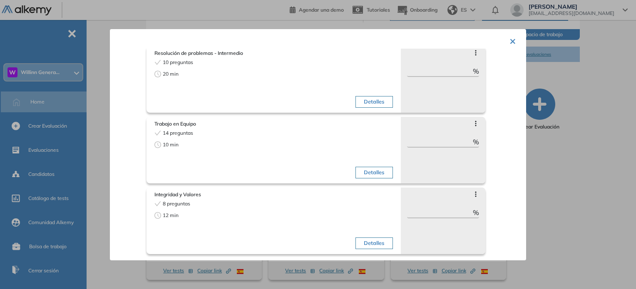
click at [513, 41] on button "×" at bounding box center [513, 40] width 7 height 16
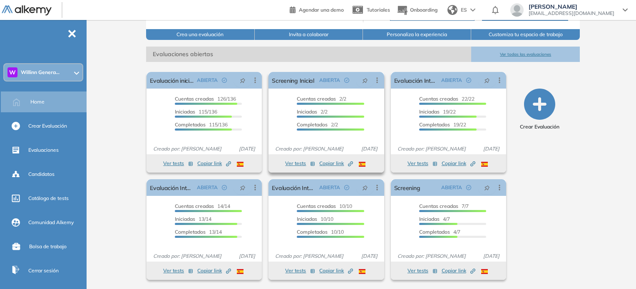
click at [290, 162] on button "Ver tests" at bounding box center [300, 164] width 30 height 10
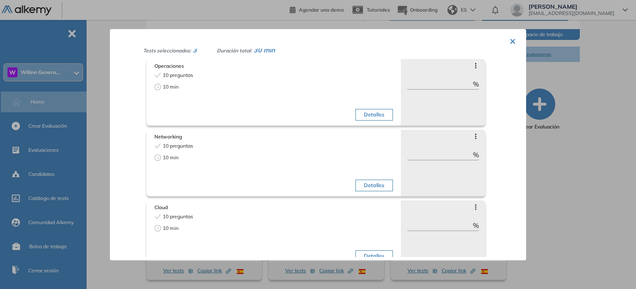
scroll to position [37, 0]
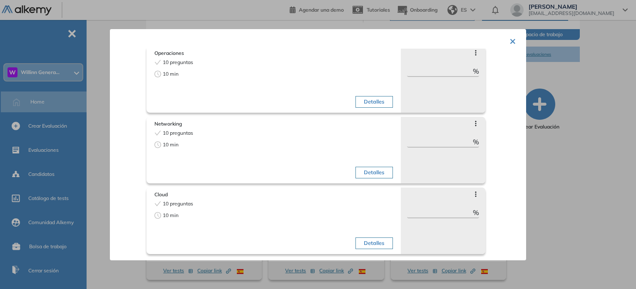
click at [571, 85] on div at bounding box center [318, 144] width 636 height 289
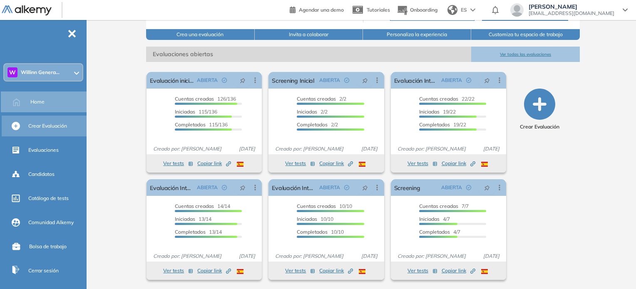
click at [49, 122] on span "Crear Evaluación" at bounding box center [47, 125] width 39 height 7
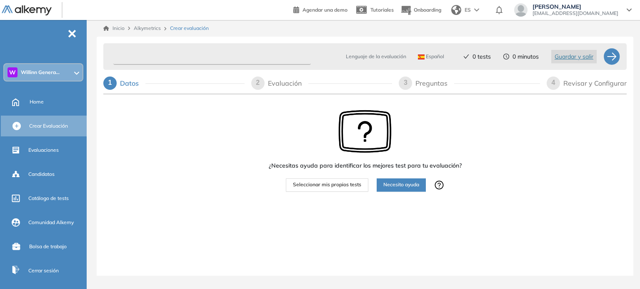
click at [178, 60] on input "text" at bounding box center [211, 57] width 197 height 16
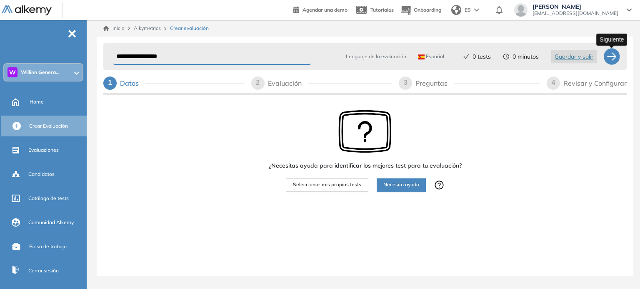
type input "**********"
click at [611, 61] on div at bounding box center [611, 56] width 17 height 17
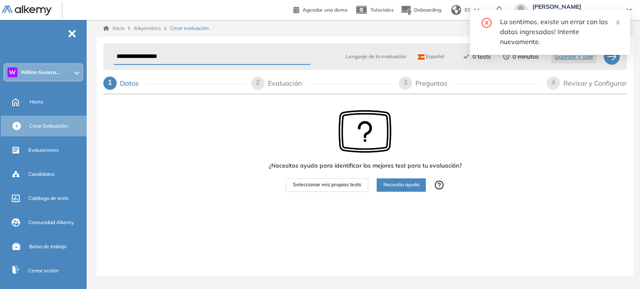
click at [360, 102] on div "¿Necesitas ayuda para identificar los mejores test para tu evaluación? Seleccio…" at bounding box center [365, 149] width 193 height 104
drag, startPoint x: 182, startPoint y: 60, endPoint x: 60, endPoint y: 65, distance: 122.2
click at [57, 66] on div "**********" at bounding box center [320, 144] width 640 height 289
drag, startPoint x: 593, startPoint y: 173, endPoint x: 585, endPoint y: 66, distance: 107.4
click at [592, 169] on div "¿Necesitas ayuda para identificar los mejores test para tu evaluación? Seleccio…" at bounding box center [364, 177] width 523 height 160
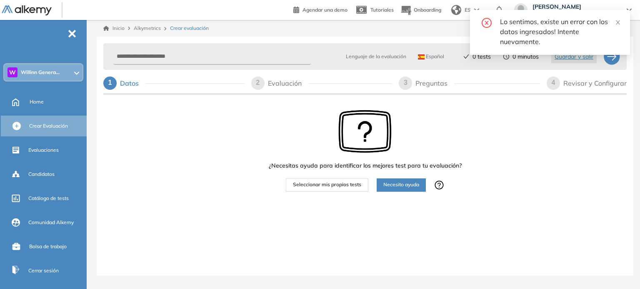
click at [614, 21] on div "Lo sentimos, existe un error con los datos ingresados! Intente nuevamente." at bounding box center [560, 32] width 120 height 30
click at [618, 23] on icon "close" at bounding box center [618, 23] width 6 height 6
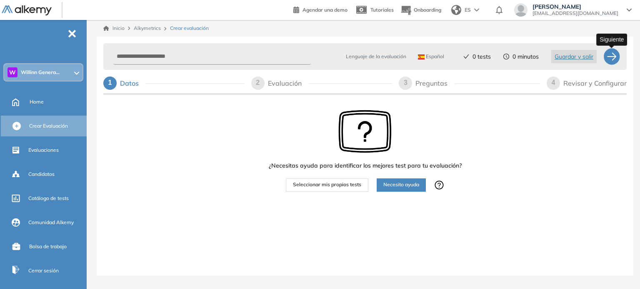
click at [610, 56] on div at bounding box center [611, 56] width 17 height 17
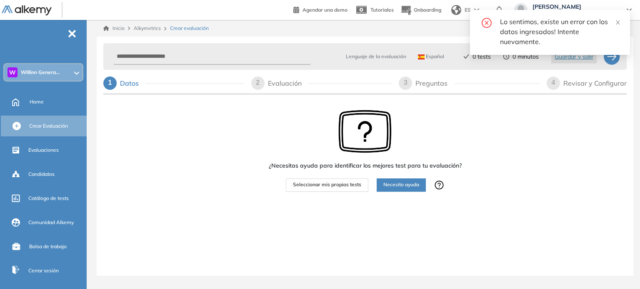
click at [223, 141] on div "¿Necesitas ayuda para identificar los mejores test para tu evaluación? Seleccio…" at bounding box center [364, 177] width 523 height 160
click at [210, 95] on div "Lenguaje de la evaluación Español Español Inglés Portugués 0 tests 0 minutos Gu…" at bounding box center [364, 120] width 523 height 160
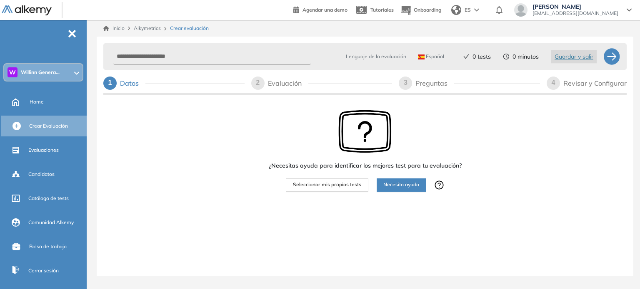
click at [348, 186] on span "Seleccionar mis propios tests" at bounding box center [327, 185] width 68 height 8
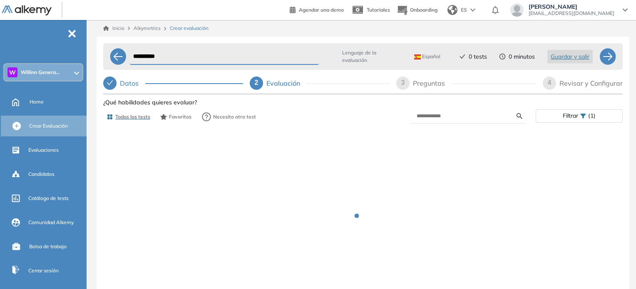
click at [167, 59] on input "**********" at bounding box center [224, 57] width 189 height 16
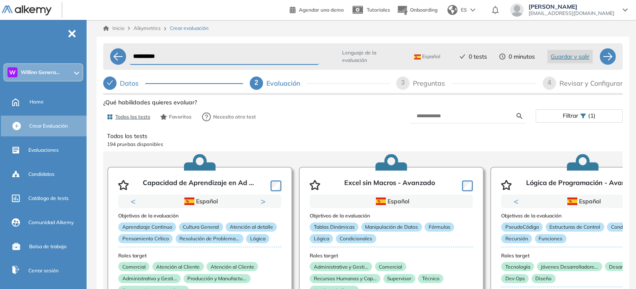
drag, startPoint x: 173, startPoint y: 58, endPoint x: 130, endPoint y: 62, distance: 43.1
click at [130, 62] on input "**********" at bounding box center [224, 57] width 189 height 16
type input "**********"
click at [334, 141] on p "194 pruebas disponibles" at bounding box center [363, 144] width 512 height 7
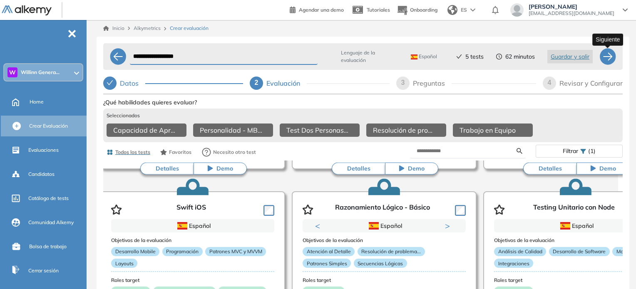
click at [607, 55] on div at bounding box center [608, 56] width 17 height 17
select select "*****"
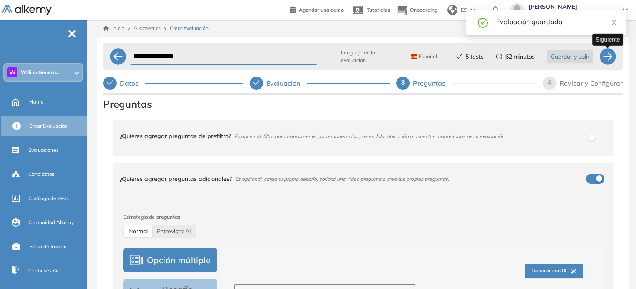
click at [610, 58] on div at bounding box center [608, 56] width 17 height 17
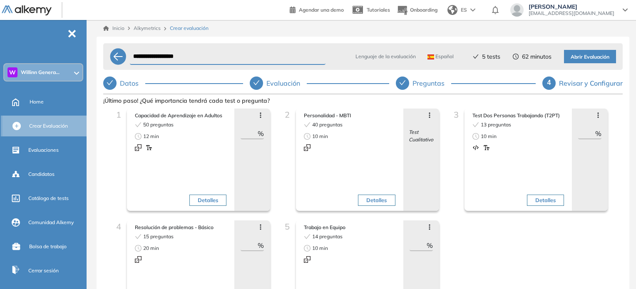
click at [46, 123] on span "Crear Evaluación" at bounding box center [48, 125] width 39 height 7
click at [589, 57] on span "Abrir Evaluación" at bounding box center [590, 57] width 39 height 8
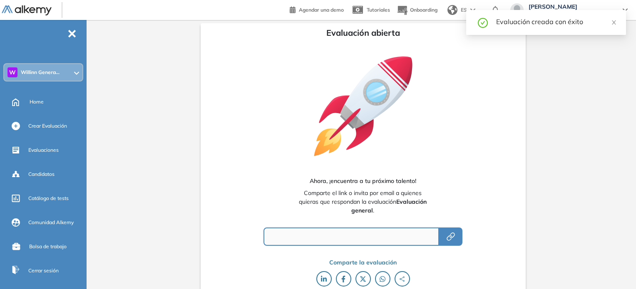
type input "**********"
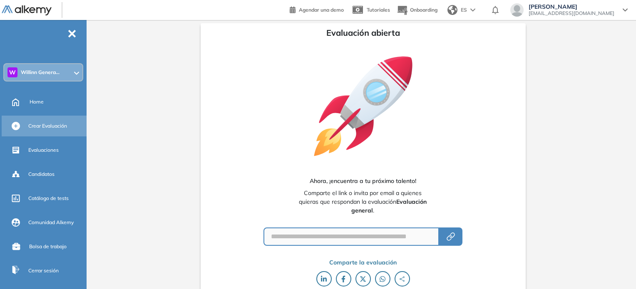
click at [56, 128] on span "Crear Evaluación" at bounding box center [47, 125] width 39 height 7
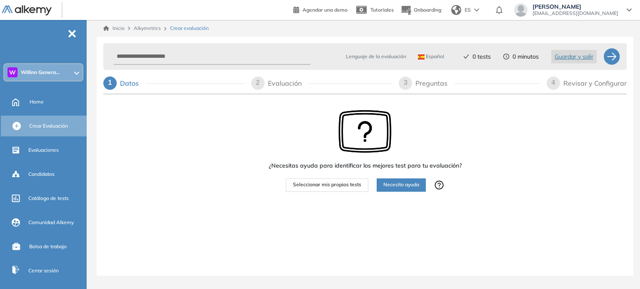
click at [614, 83] on div "Revisar y Configurar" at bounding box center [594, 83] width 63 height 13
click at [180, 56] on input "text" at bounding box center [211, 57] width 197 height 16
click at [45, 150] on span "Evaluaciones" at bounding box center [43, 150] width 30 height 7
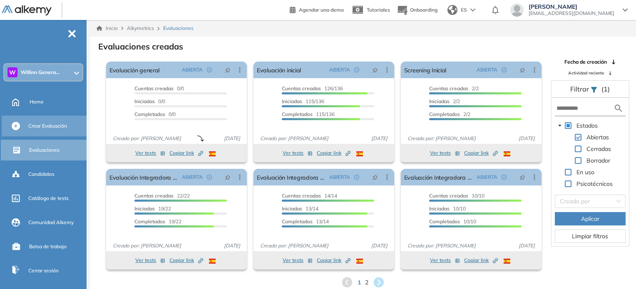
click at [47, 125] on span "Crear Evaluación" at bounding box center [47, 125] width 39 height 7
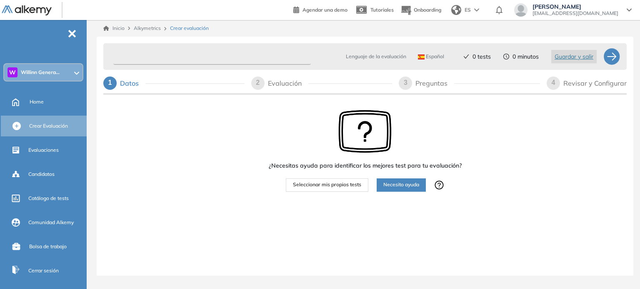
click at [223, 54] on input "text" at bounding box center [211, 57] width 197 height 16
type input "*"
type input "**********"
click at [342, 186] on span "Seleccionar mis propios tests" at bounding box center [327, 185] width 68 height 8
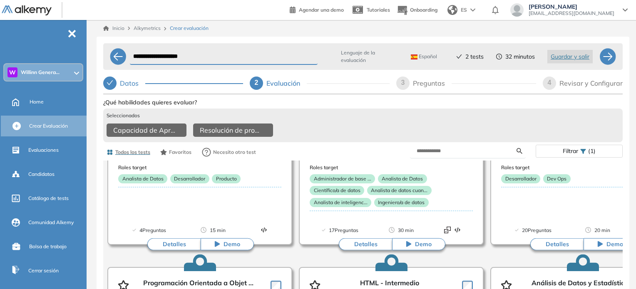
scroll to position [458, 0]
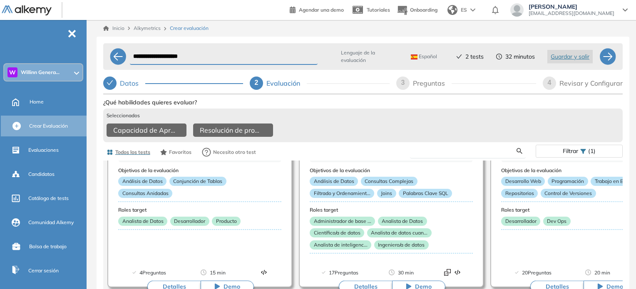
click at [449, 155] on input "text" at bounding box center [467, 150] width 100 height 7
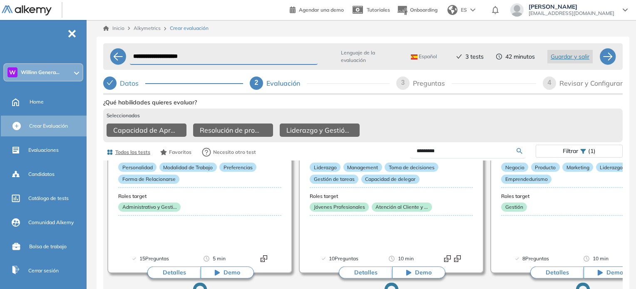
scroll to position [250, 0]
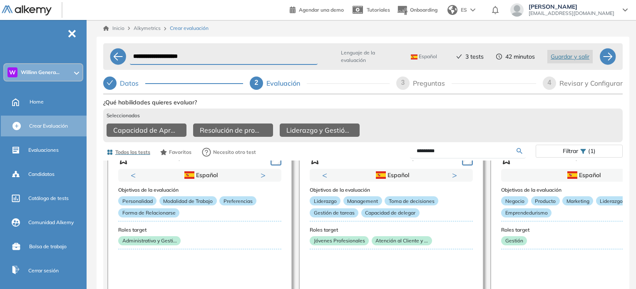
click at [520, 154] on icon at bounding box center [520, 151] width 6 height 6
click at [481, 155] on input "*********" at bounding box center [467, 150] width 100 height 7
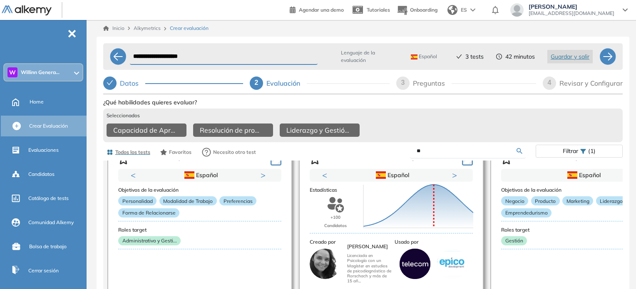
type input "*"
type input "**********"
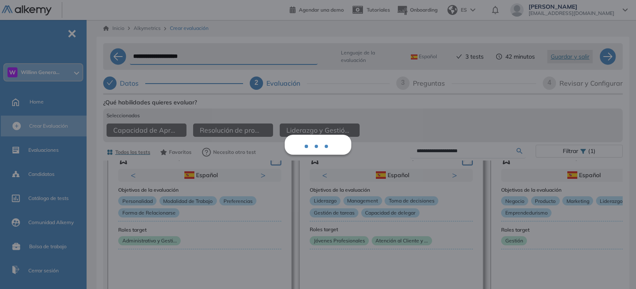
scroll to position [53, 0]
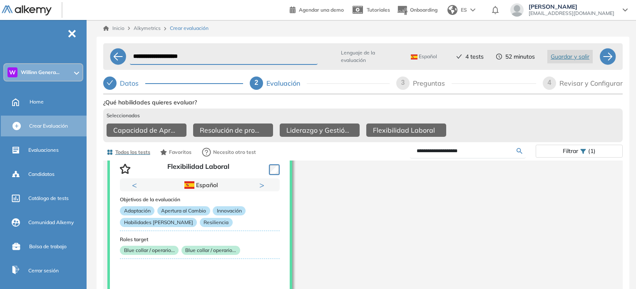
drag, startPoint x: 497, startPoint y: 156, endPoint x: 413, endPoint y: 158, distance: 83.3
click at [413, 158] on form "**********" at bounding box center [468, 151] width 116 height 15
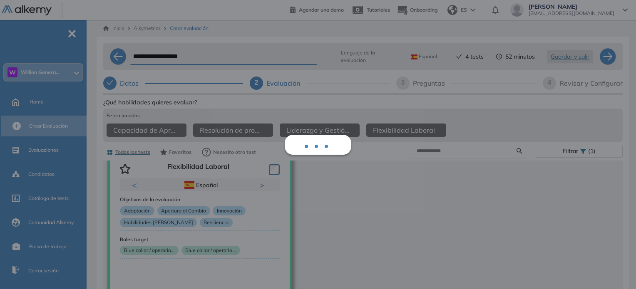
click at [271, 171] on div "Todos los tests 1 prueba disponible Flexibilidad Laboral Previous Portugués Esp…" at bounding box center [363, 245] width 520 height 168
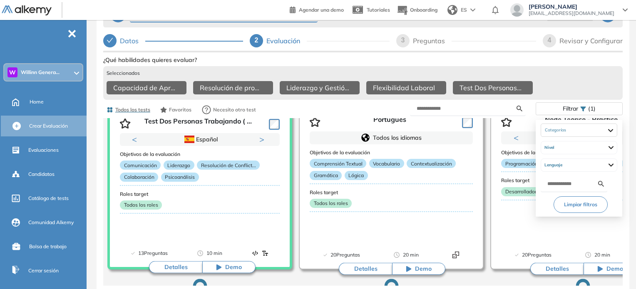
scroll to position [0, 0]
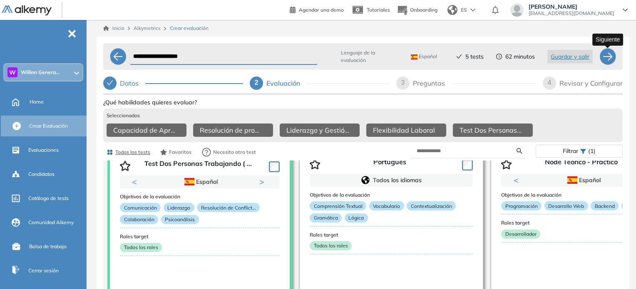
click at [607, 53] on div at bounding box center [608, 56] width 17 height 17
select select "*****"
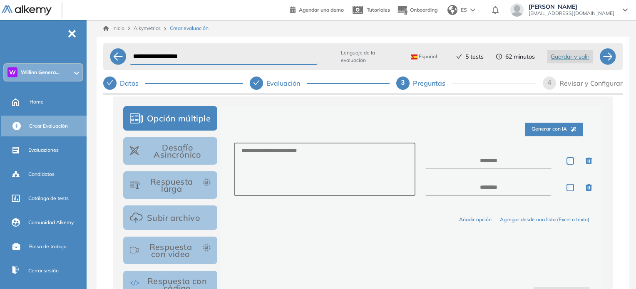
scroll to position [59, 0]
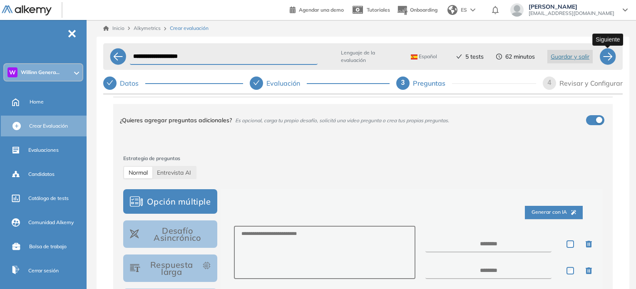
click at [610, 60] on div at bounding box center [608, 56] width 17 height 17
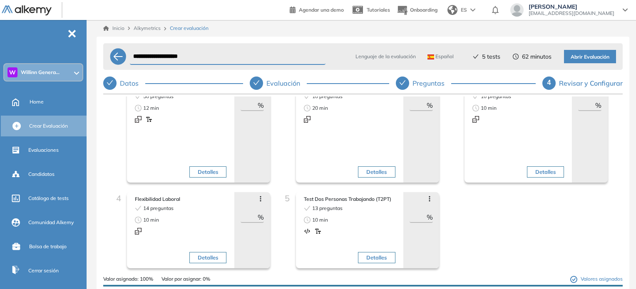
scroll to position [0, 0]
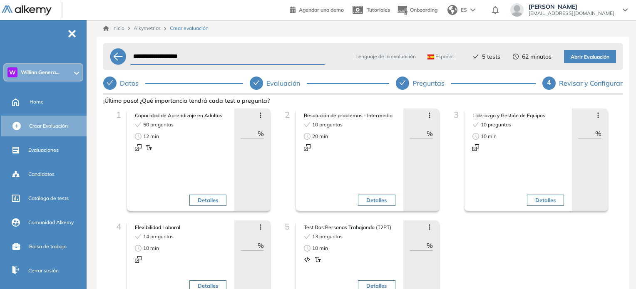
drag, startPoint x: 45, startPoint y: 155, endPoint x: 377, endPoint y: 31, distance: 353.9
click at [45, 155] on div "Evaluaciones" at bounding box center [56, 150] width 57 height 14
click at [586, 60] on span "Abrir Evaluación" at bounding box center [590, 57] width 39 height 8
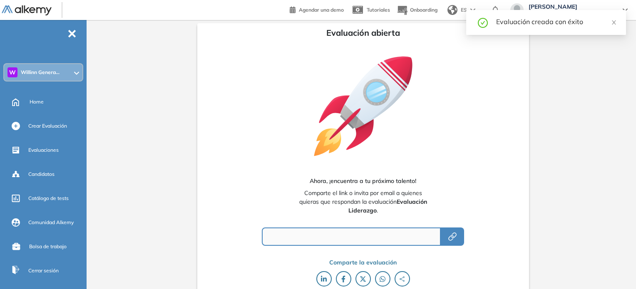
type input "**********"
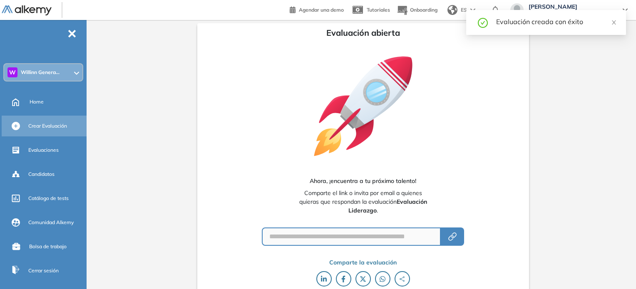
click at [56, 130] on span "Crear Evaluación" at bounding box center [47, 125] width 39 height 7
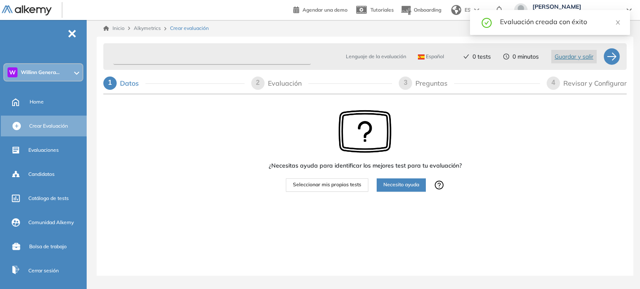
click at [222, 58] on input "text" at bounding box center [211, 57] width 197 height 16
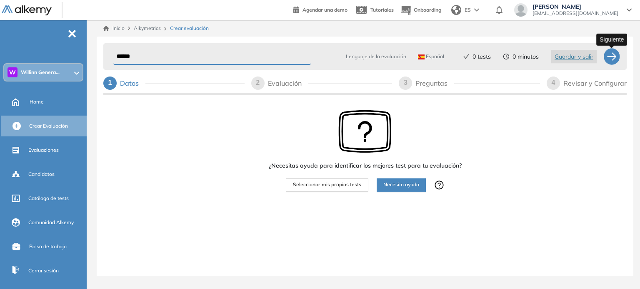
type input "******"
click at [606, 55] on div at bounding box center [611, 56] width 17 height 17
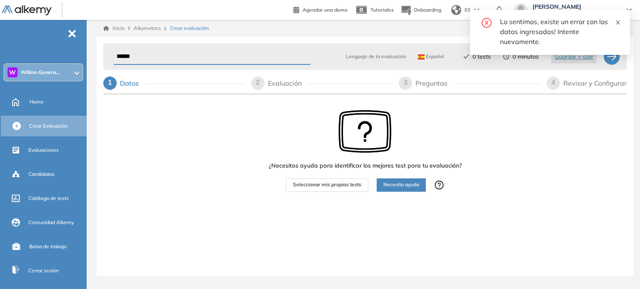
click at [619, 21] on icon "close" at bounding box center [618, 23] width 6 height 6
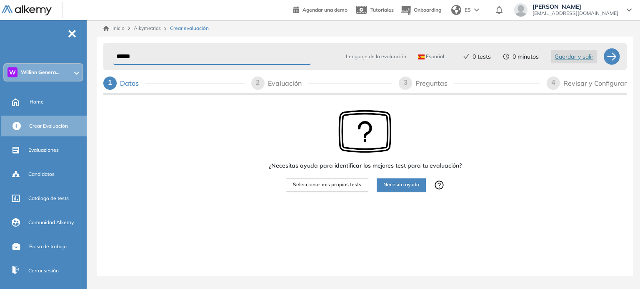
click at [338, 187] on span "Seleccionar mis propios tests" at bounding box center [327, 185] width 68 height 8
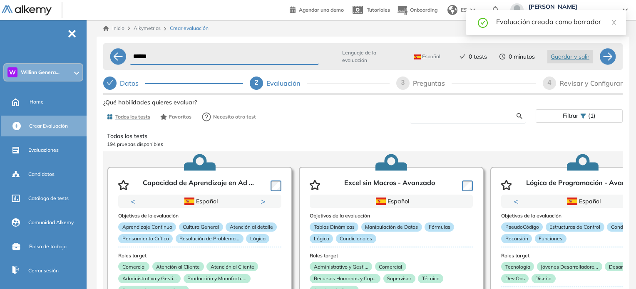
click at [452, 117] on input "text" at bounding box center [467, 115] width 100 height 7
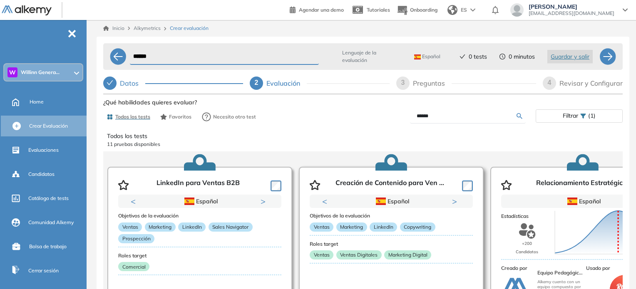
scroll to position [42, 0]
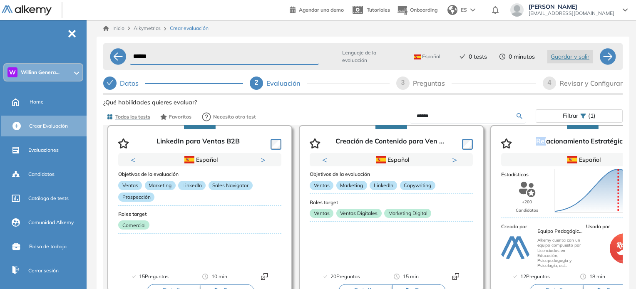
drag, startPoint x: 546, startPoint y: 136, endPoint x: 530, endPoint y: 137, distance: 15.9
click at [513, 142] on div "Relacionamiento Estratégico" at bounding box center [583, 142] width 163 height 22
click at [541, 131] on div "Relacionamiento Estratégico" at bounding box center [583, 142] width 163 height 22
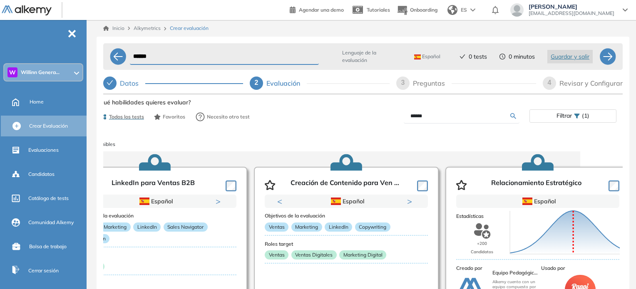
scroll to position [0, 49]
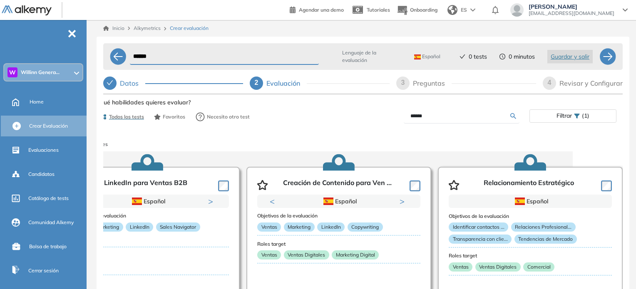
click at [609, 187] on article "Relacionamiento Estratégico Español Objetivos de la evaluación Identificar cont…" at bounding box center [530, 250] width 185 height 167
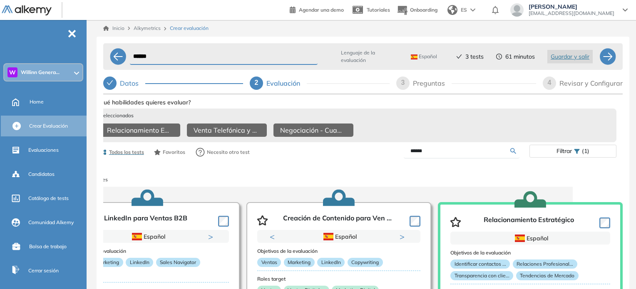
click at [445, 155] on input "******" at bounding box center [461, 150] width 100 height 7
type input "*"
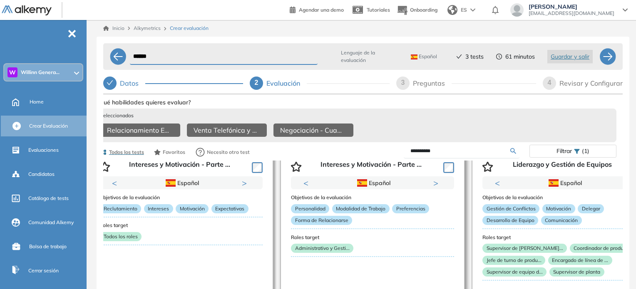
scroll to position [0, 12]
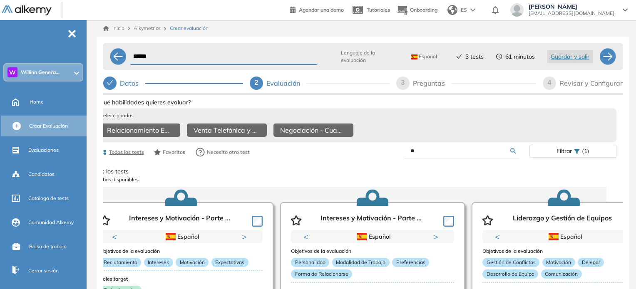
type input "*"
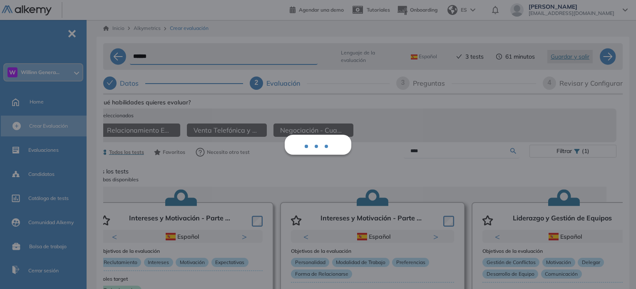
scroll to position [0, 0]
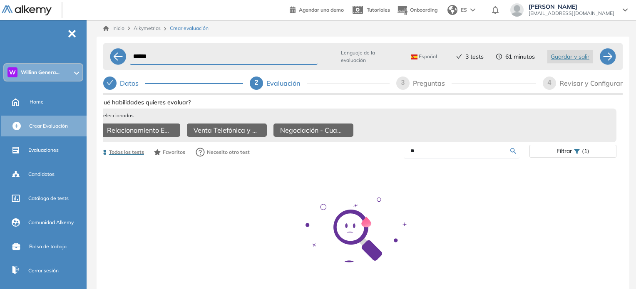
type input "*"
type input "**********"
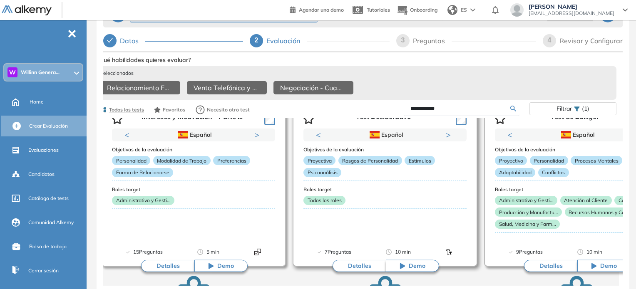
scroll to position [206, 0]
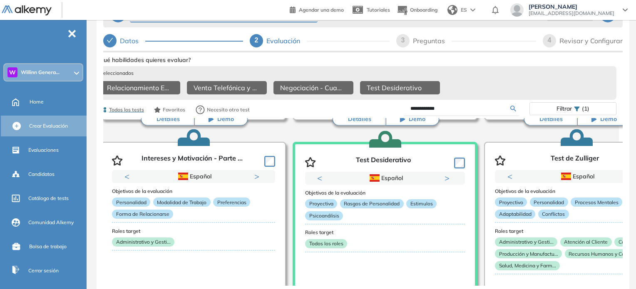
click at [596, 87] on div "Relacionamiento Estratégico Venta Telefónica y Atención al Cliente Negociación …" at bounding box center [356, 88] width 513 height 15
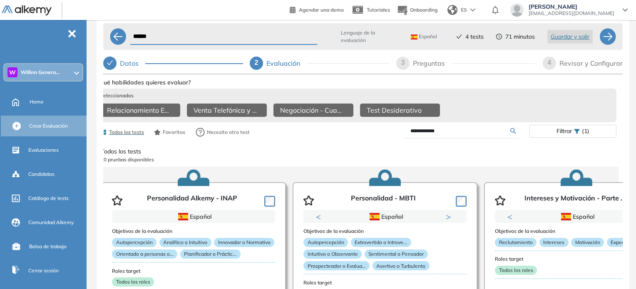
scroll to position [0, 0]
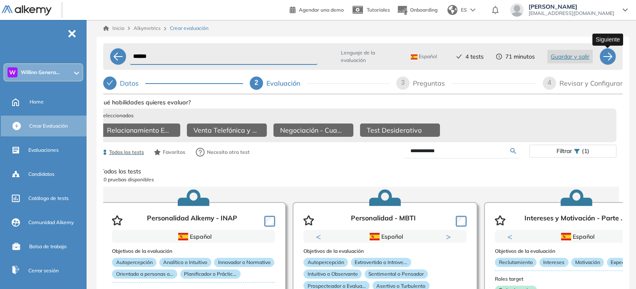
click at [610, 58] on div at bounding box center [608, 56] width 17 height 17
select select "*****"
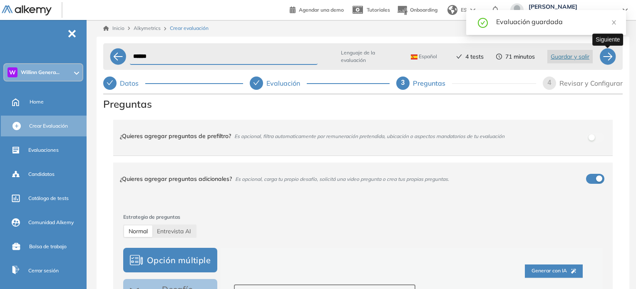
click at [608, 59] on div at bounding box center [608, 56] width 17 height 17
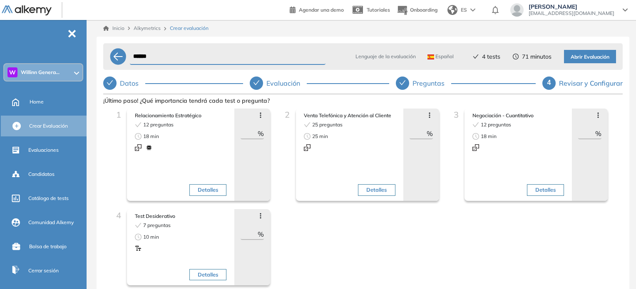
click at [608, 59] on span "Abrir Evaluación" at bounding box center [590, 57] width 39 height 8
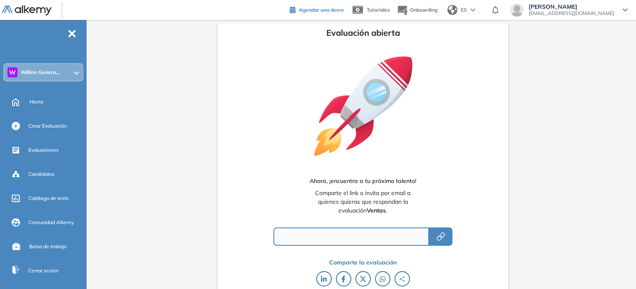
type input "**********"
